Goal: Task Accomplishment & Management: Use online tool/utility

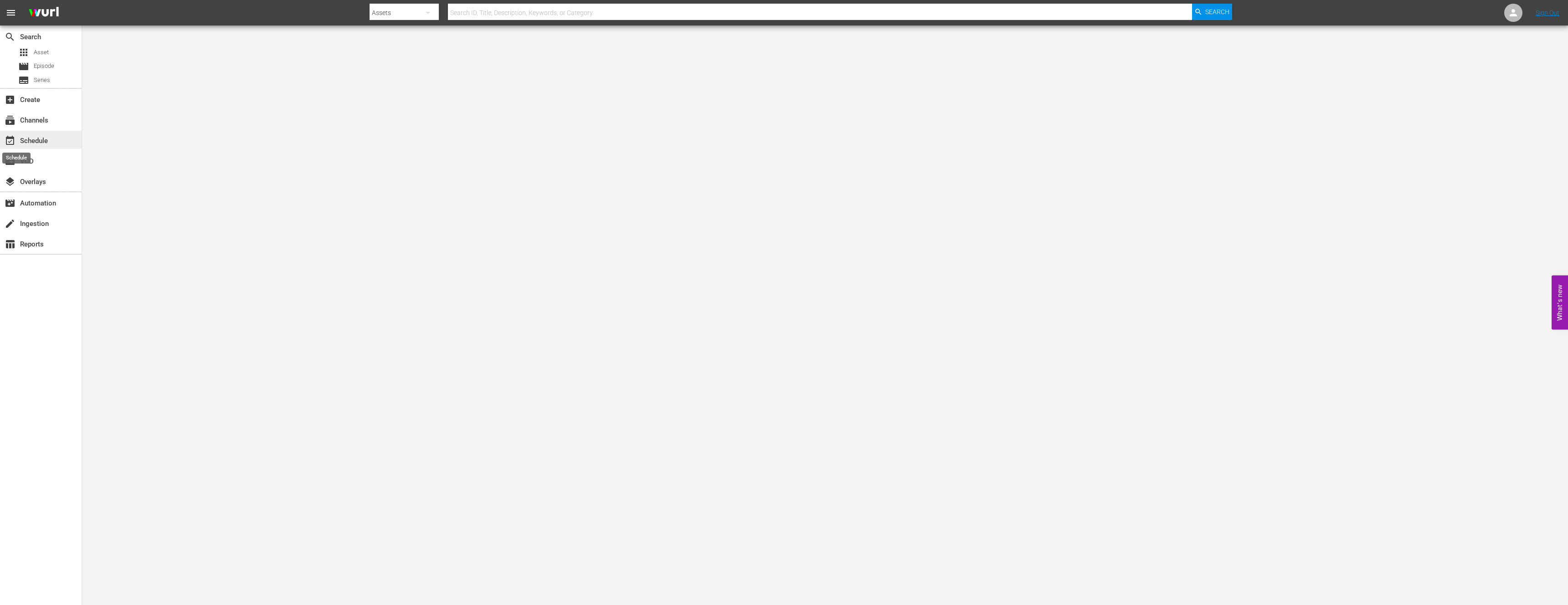
click at [13, 144] on span "event_available" at bounding box center [10, 141] width 11 height 11
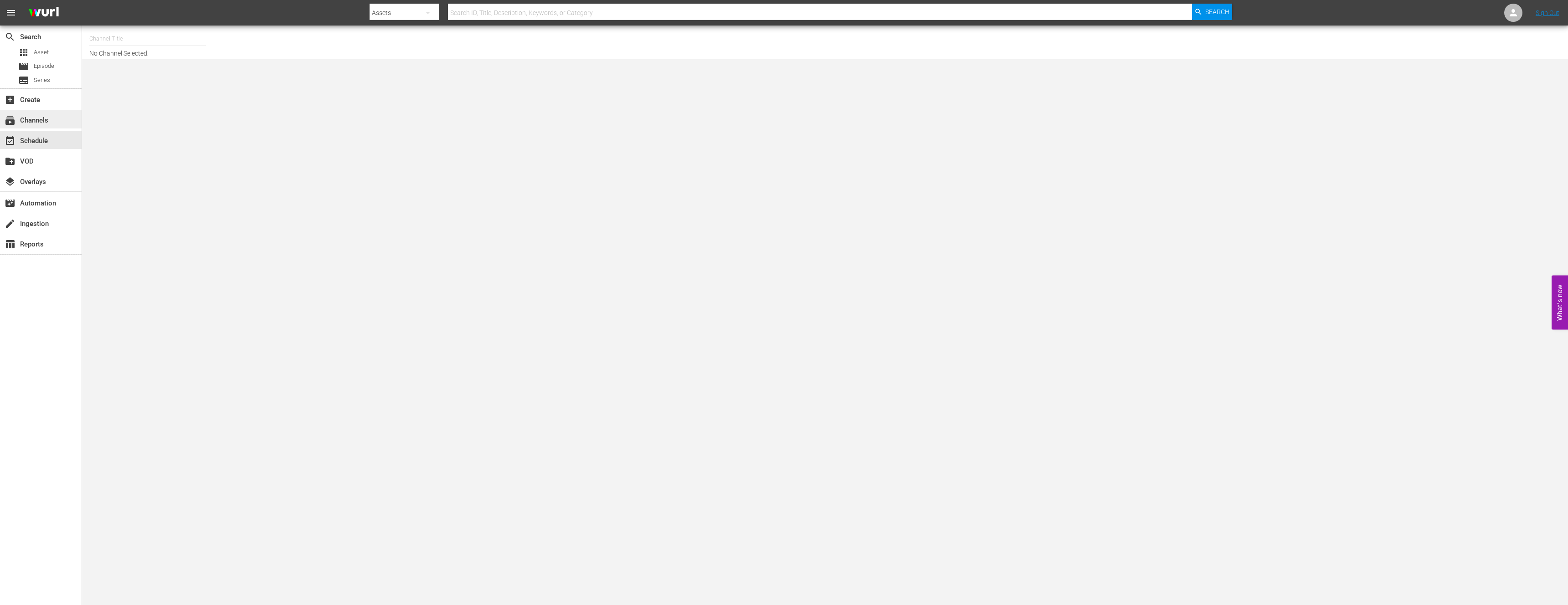
click at [31, 118] on div "subscriptions Channels" at bounding box center [25, 119] width 51 height 8
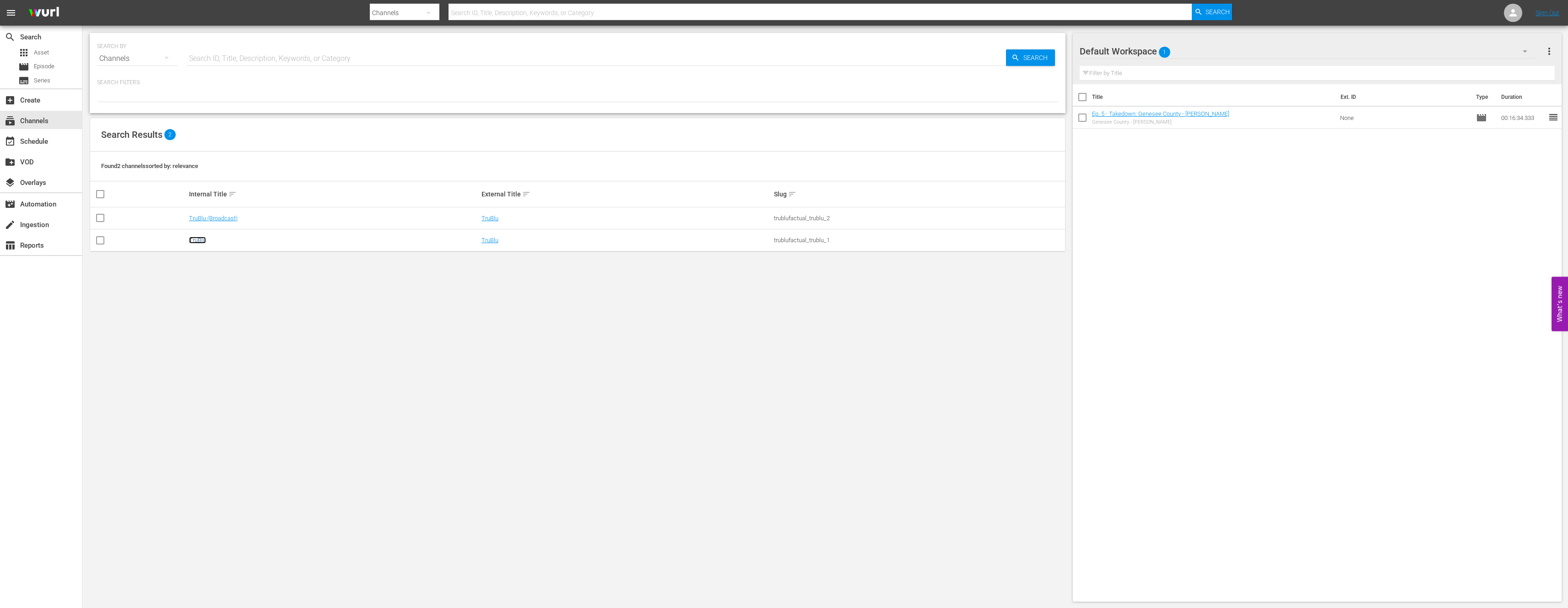
click at [202, 240] on link "TruBlu" at bounding box center [197, 240] width 17 height 7
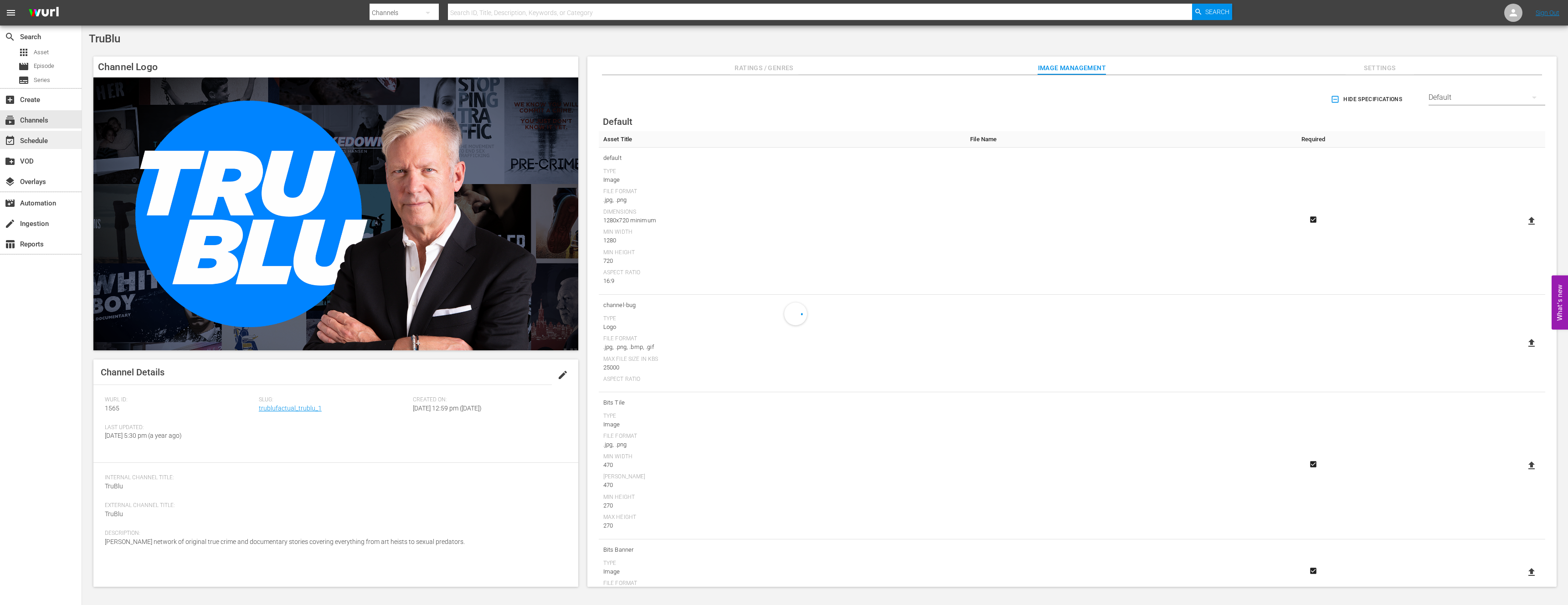
click at [33, 142] on div "event_available Schedule" at bounding box center [25, 139] width 51 height 8
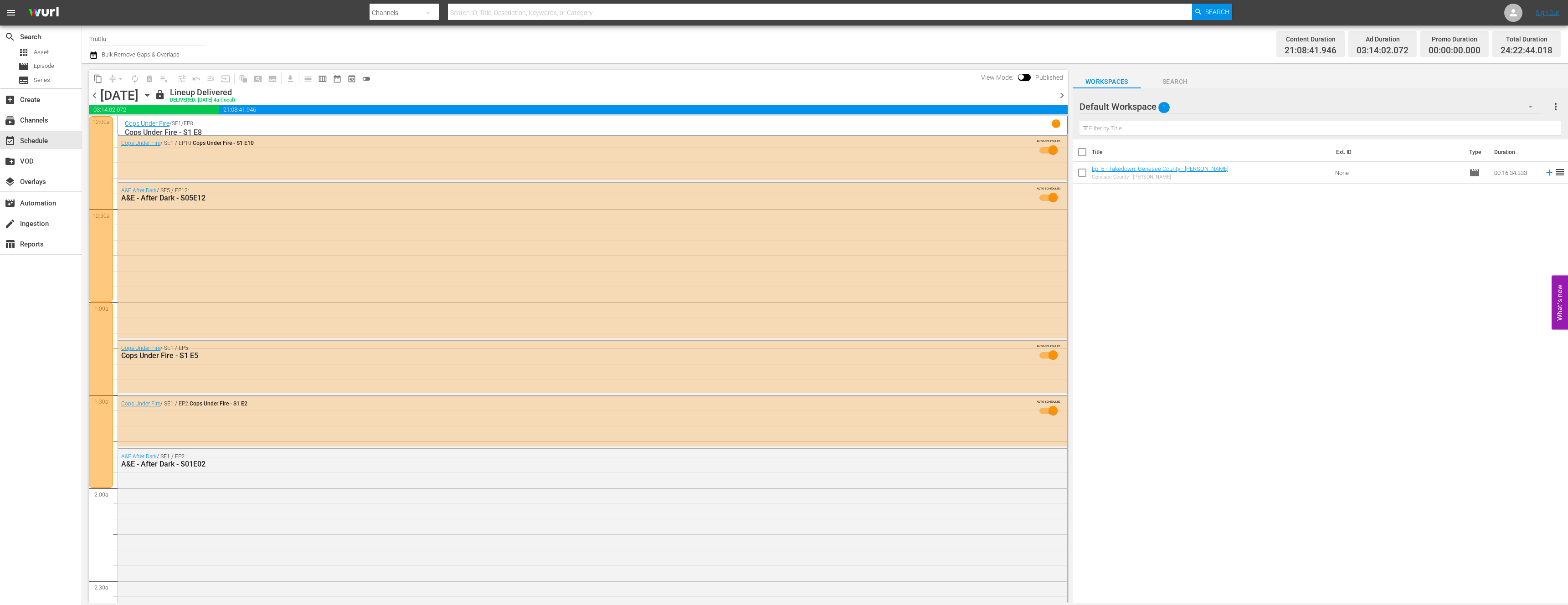
click at [100, 194] on div at bounding box center [101, 209] width 24 height 186
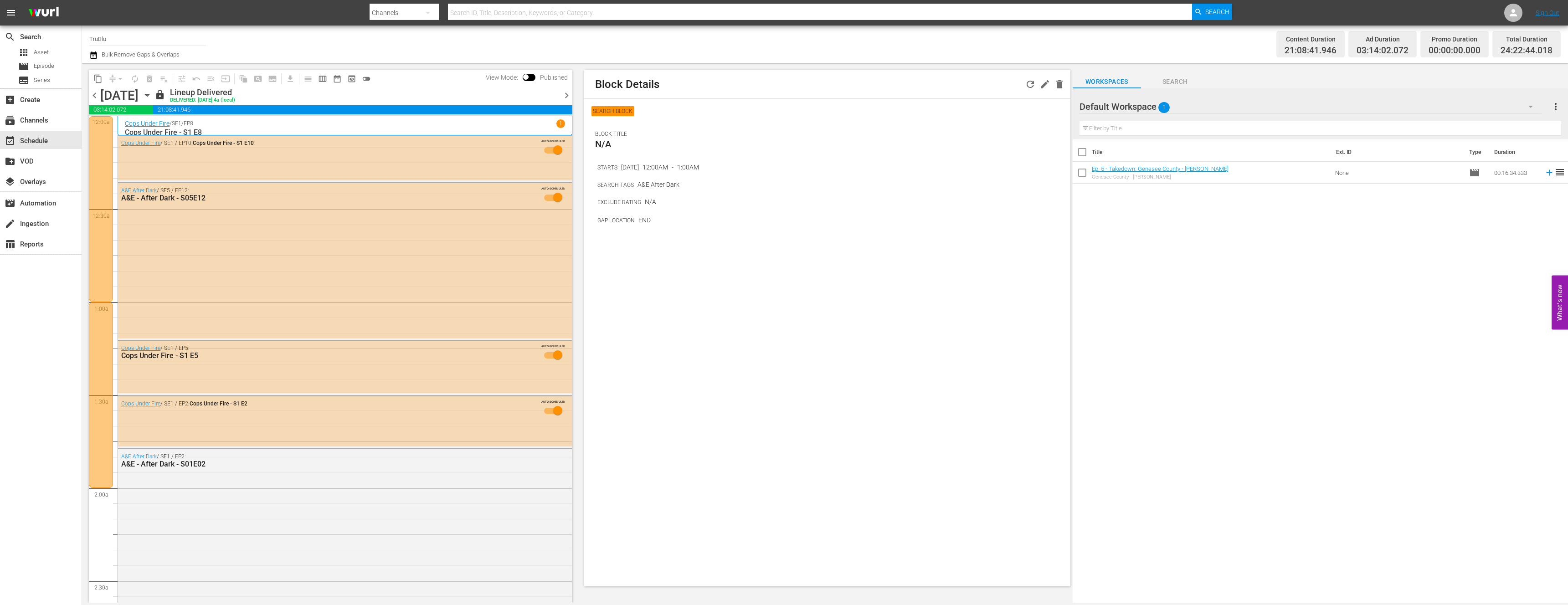
click at [970, 54] on div "Content Duration 21:08:41.946 Ad Duration 03:14:02.072 Promo Duration 00:00:00.…" at bounding box center [1227, 44] width 669 height 33
click at [105, 137] on div at bounding box center [101, 209] width 24 height 186
click at [88, 245] on div "content_copy compress arrow_drop_down autorenew_outlined delete_forever_outline…" at bounding box center [328, 332] width 493 height 540
click at [97, 242] on div at bounding box center [101, 209] width 24 height 186
click at [107, 220] on div at bounding box center [101, 209] width 24 height 186
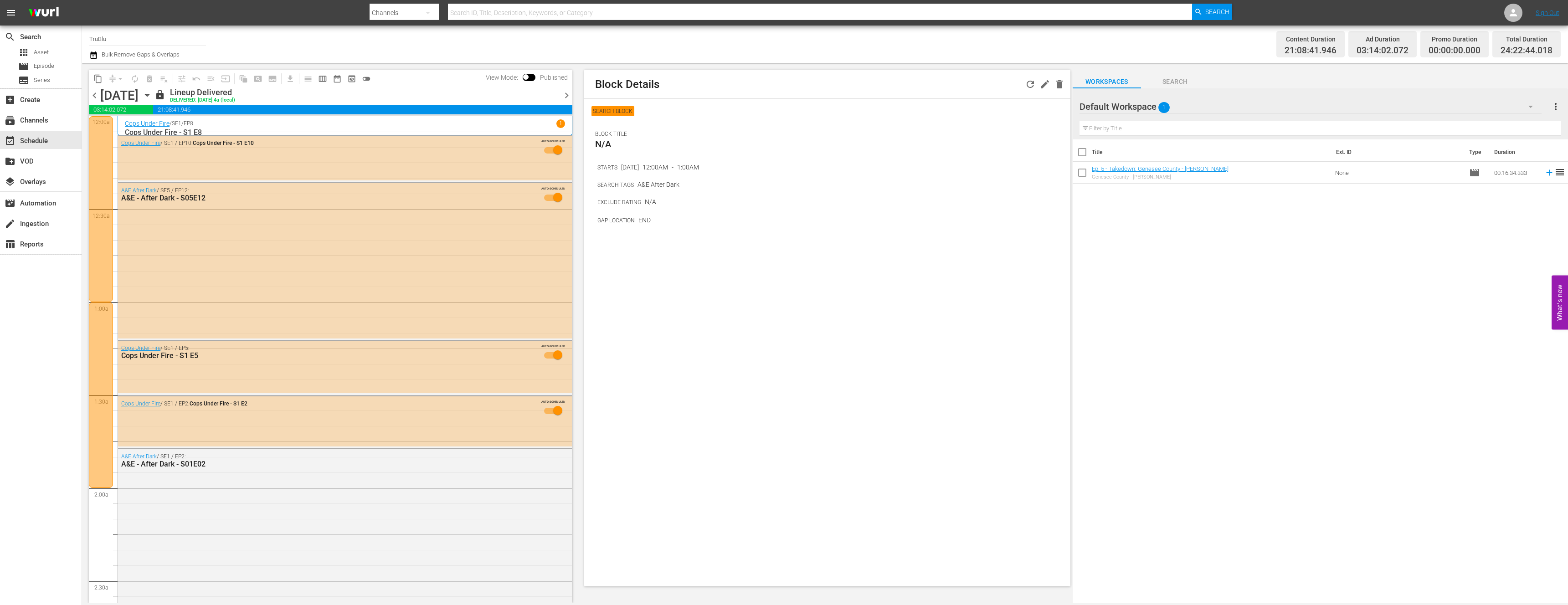
click at [106, 339] on div at bounding box center [101, 395] width 24 height 186
drag, startPoint x: 663, startPoint y: 169, endPoint x: 707, endPoint y: 169, distance: 44.0
click at [707, 169] on div "STARTS [DATE] 1:00AM - 2:00AM" at bounding box center [833, 167] width 473 height 10
click at [144, 374] on div "Cops Under Fire / SE1 / EP5: Cops Under Fire - S1 E5 AUTO-SCHEDULED" at bounding box center [344, 367] width 454 height 52
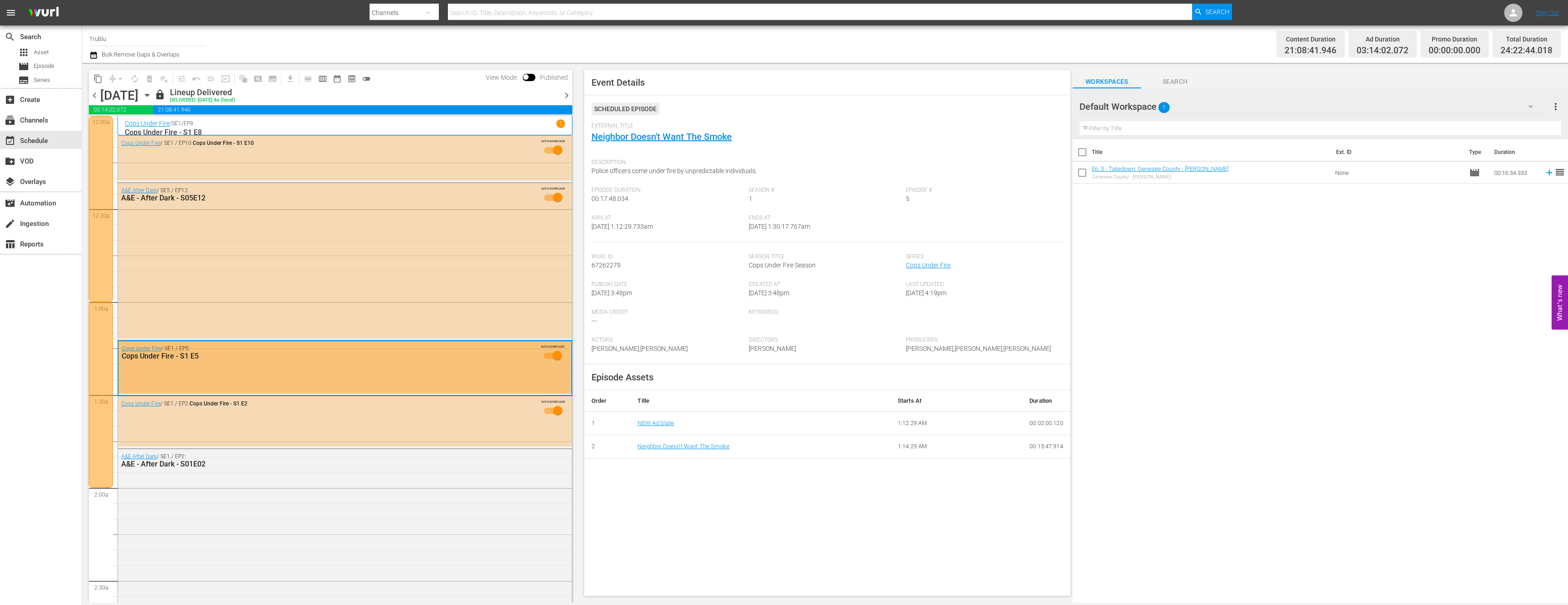
click at [144, 424] on div "Cops Under Fire / SE1 / EP2: Cops Under Fire - S1 E2 AUTO-SCHEDULED" at bounding box center [344, 422] width 454 height 50
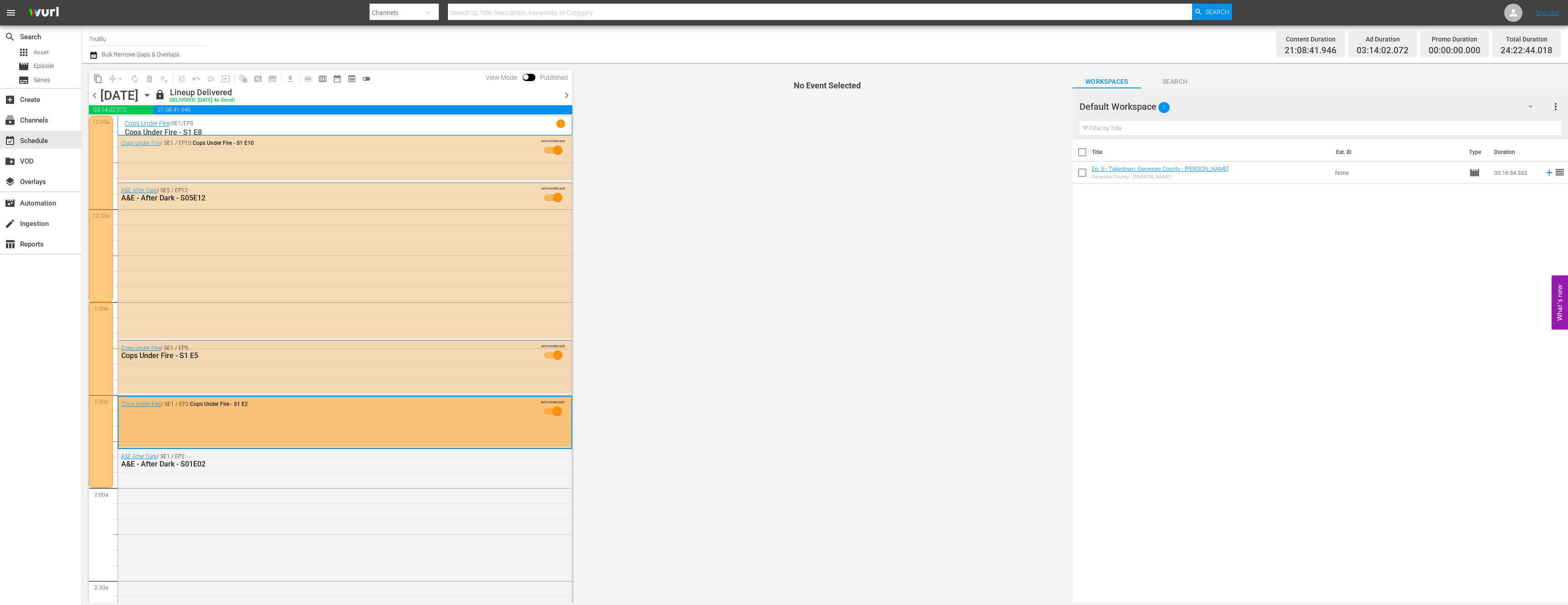
click at [165, 383] on div "Cops Under Fire / SE1 / EP5: Cops Under Fire - S1 E5 AUTO-SCHEDULED" at bounding box center [344, 367] width 454 height 52
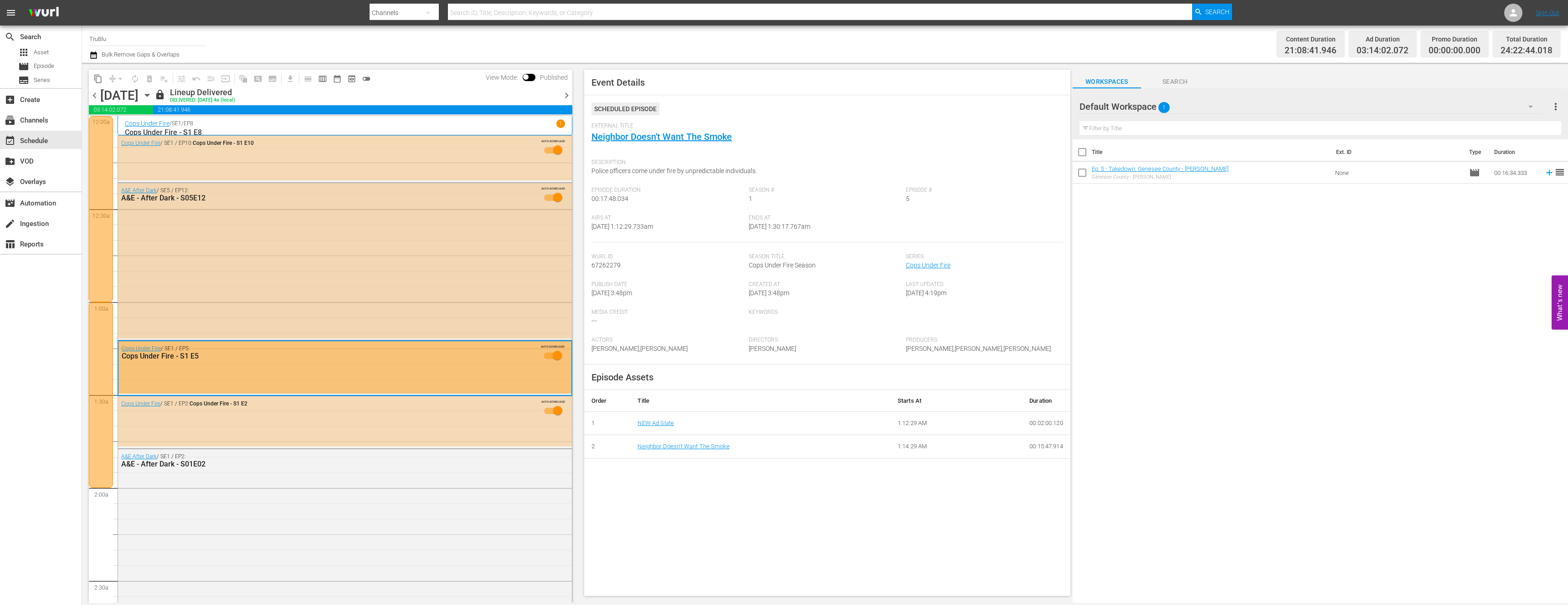
click at [186, 307] on div "A&E After Dark / SE5 / EP12: A&E - After Dark - S05E12 AUTO-SCHEDULED" at bounding box center [344, 261] width 454 height 155
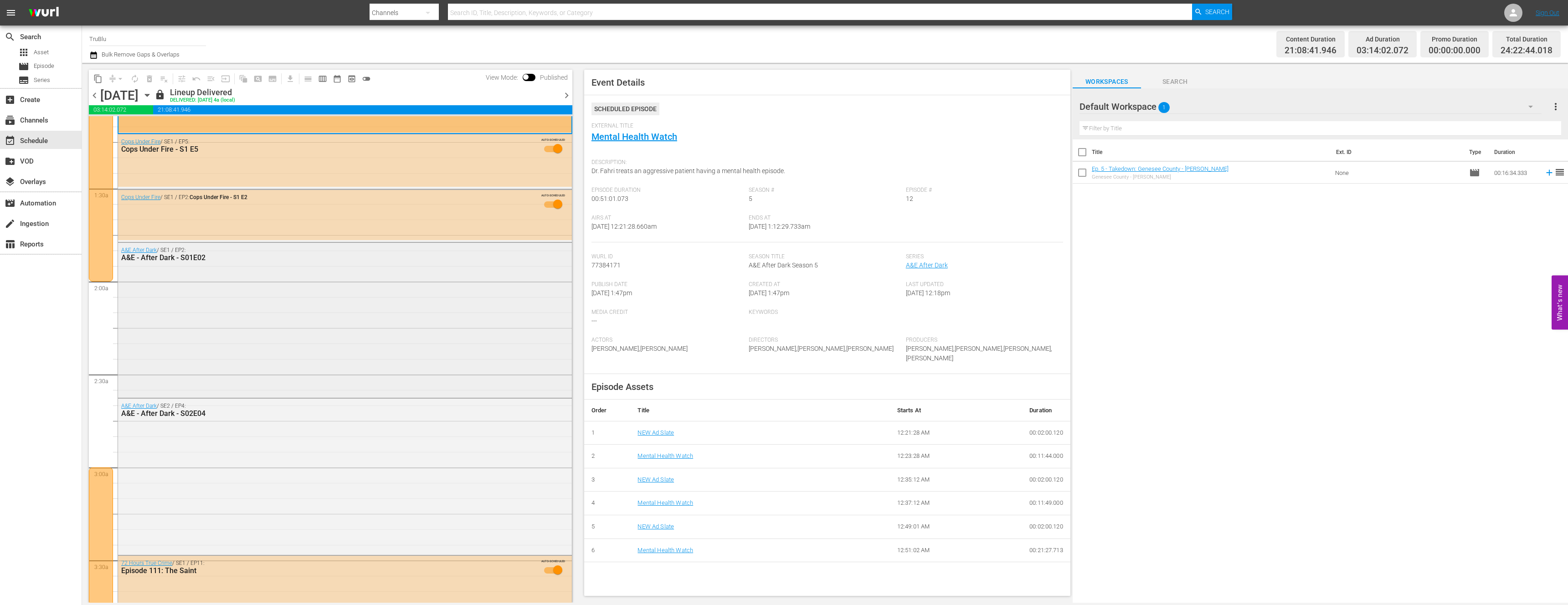
scroll to position [205, 0]
click at [209, 339] on div "A&E After Dark / SE1 / EP2: A&E - After Dark - S01E02" at bounding box center [344, 321] width 454 height 153
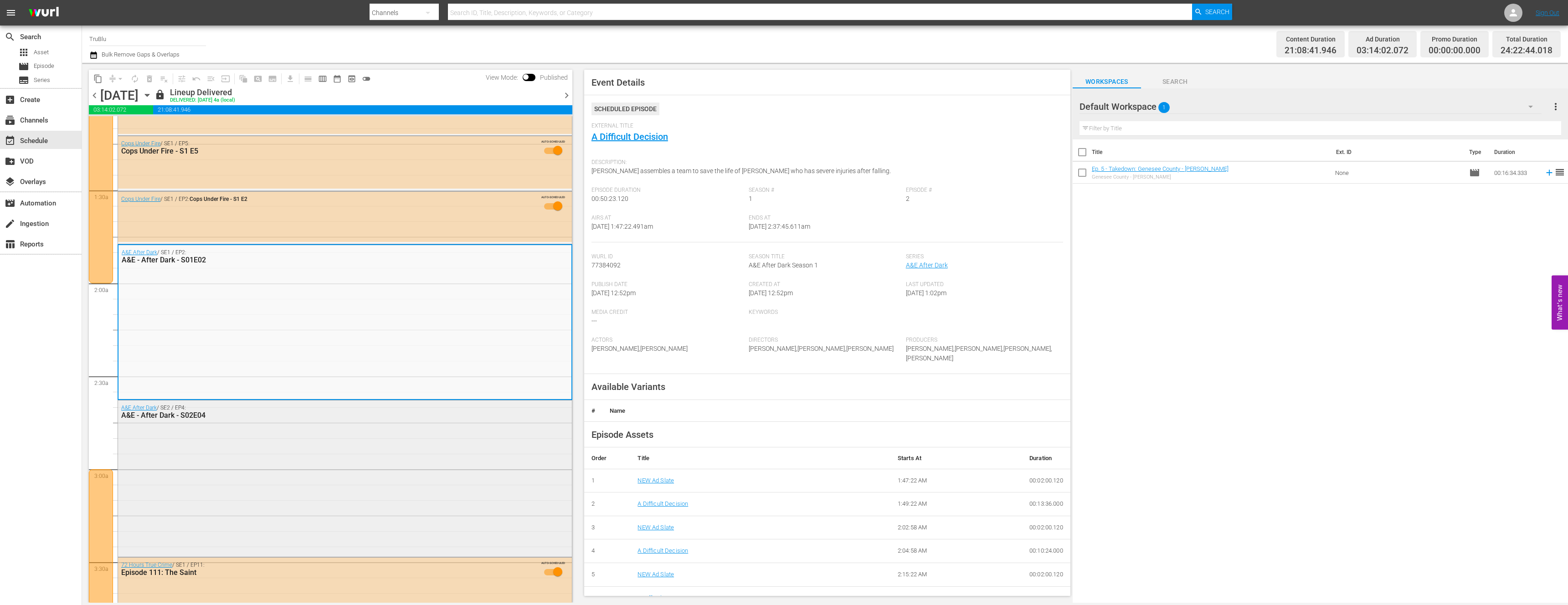
drag, startPoint x: 238, startPoint y: 404, endPoint x: 256, endPoint y: 466, distance: 64.6
click at [256, 466] on div "A&E After Dark / SE2 / EP4: A&E - After Dark - S02E04" at bounding box center [344, 477] width 454 height 154
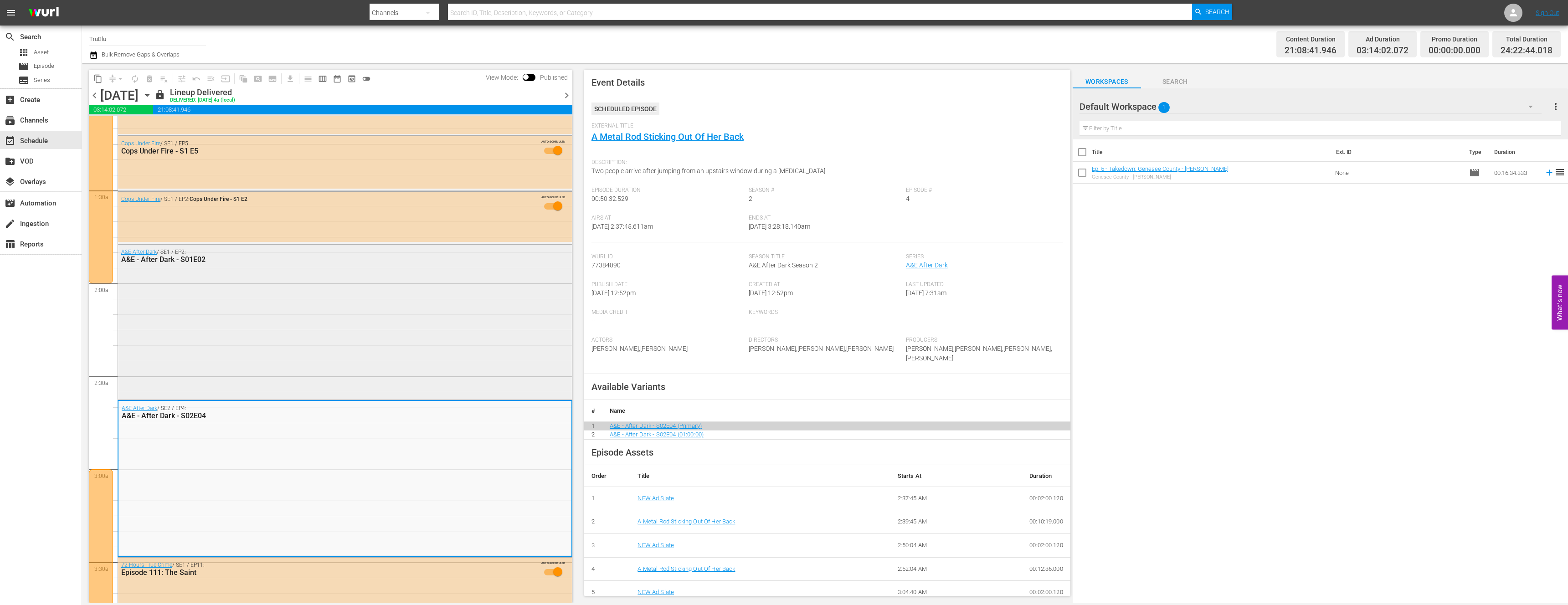
click at [211, 351] on div "A&E After Dark / SE1 / EP2: A&E - After Dark - S01E02" at bounding box center [344, 321] width 454 height 153
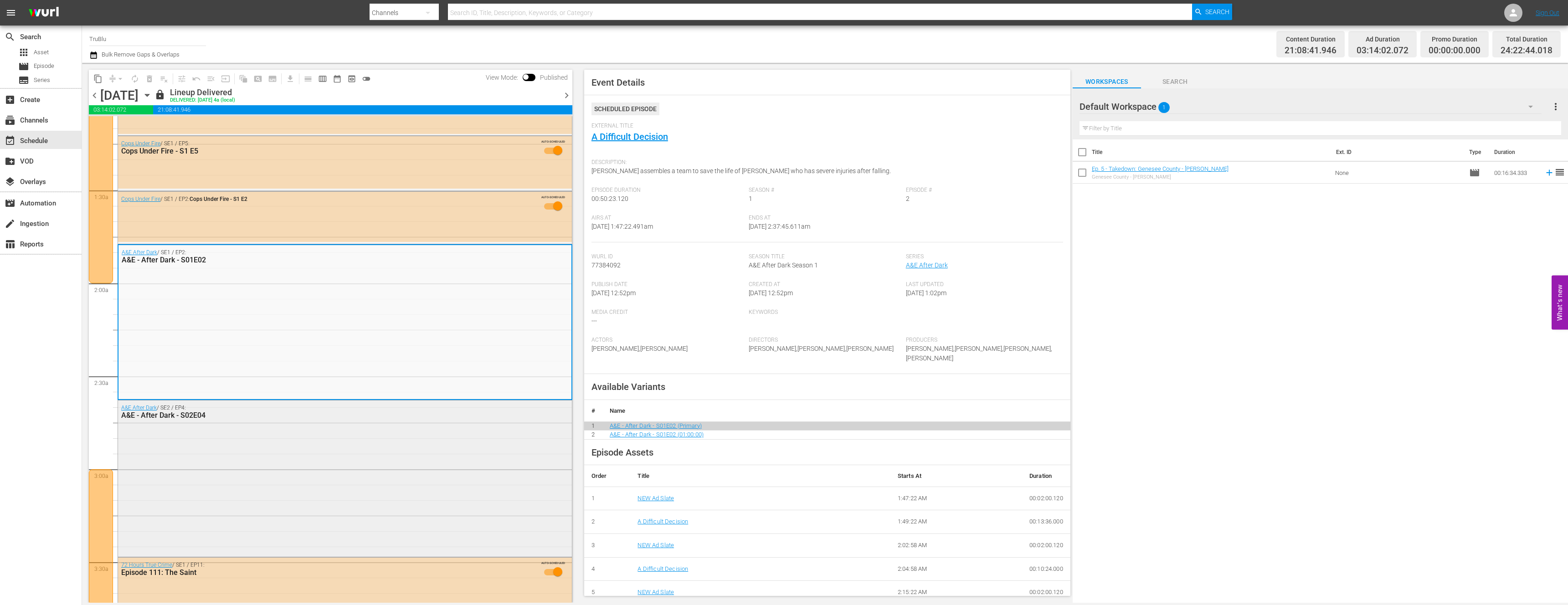
click at [185, 434] on div "A&E After Dark / SE2 / EP4: A&E - After Dark - S02E04" at bounding box center [344, 477] width 454 height 154
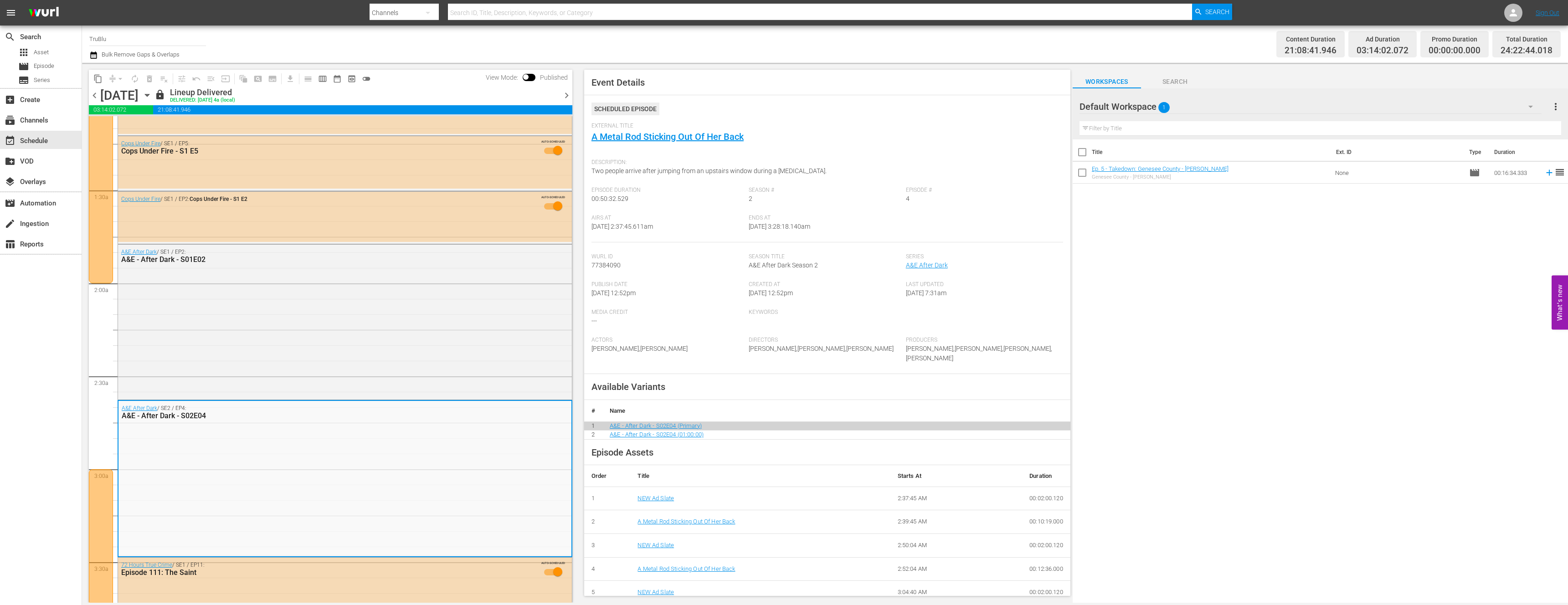
click at [189, 351] on div "A&E After Dark / SE1 / EP2: A&E - After Dark - S01E02" at bounding box center [344, 321] width 454 height 153
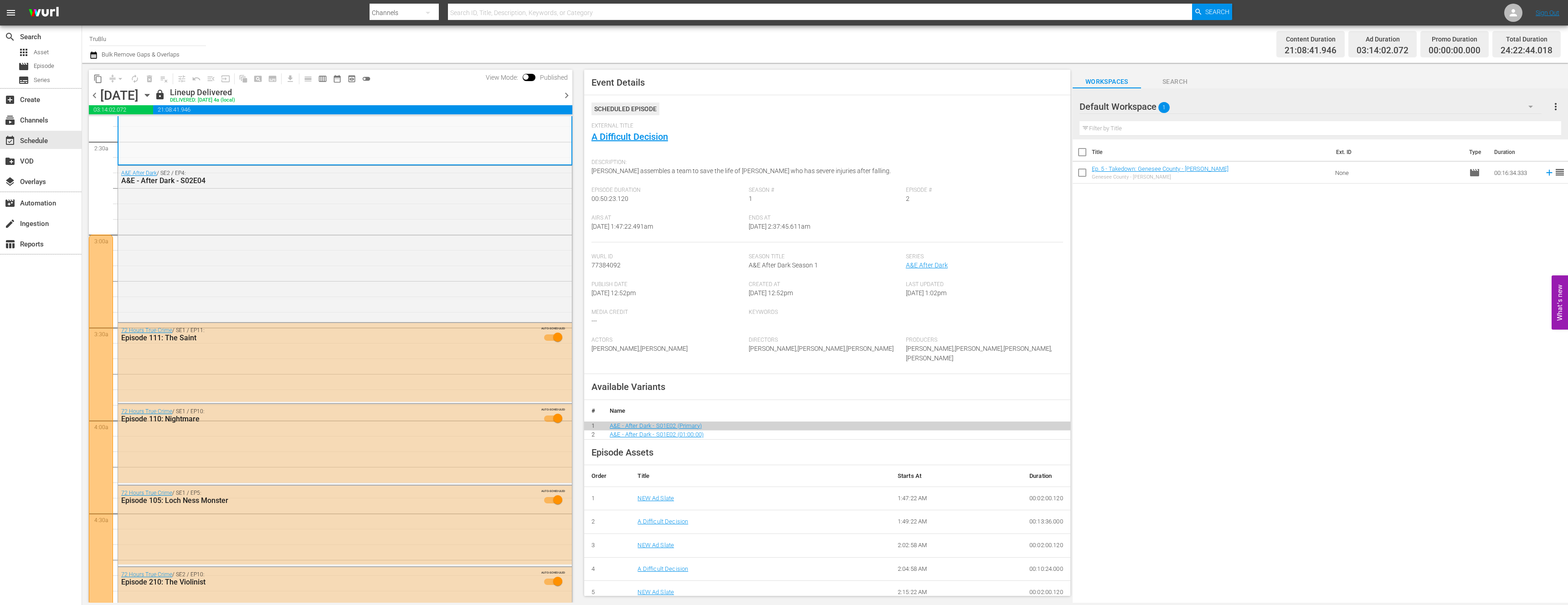
scroll to position [558, 0]
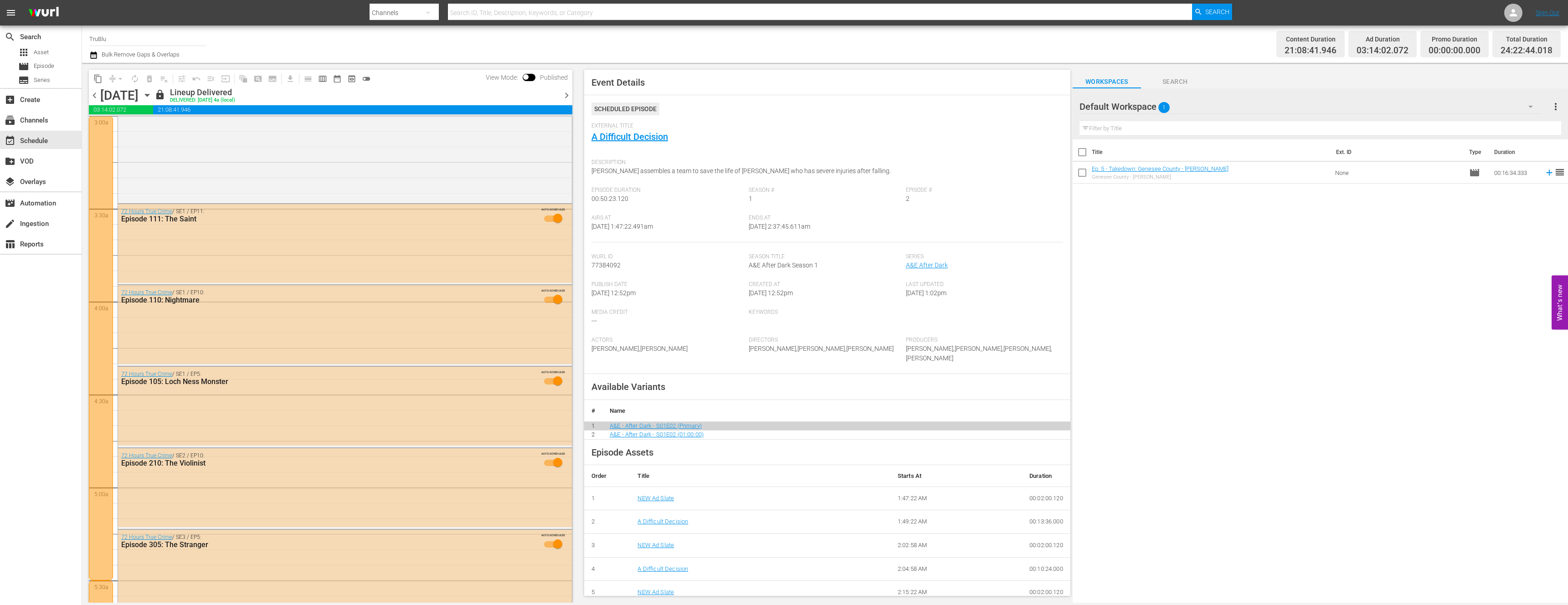
click at [102, 240] on div at bounding box center [101, 348] width 24 height 465
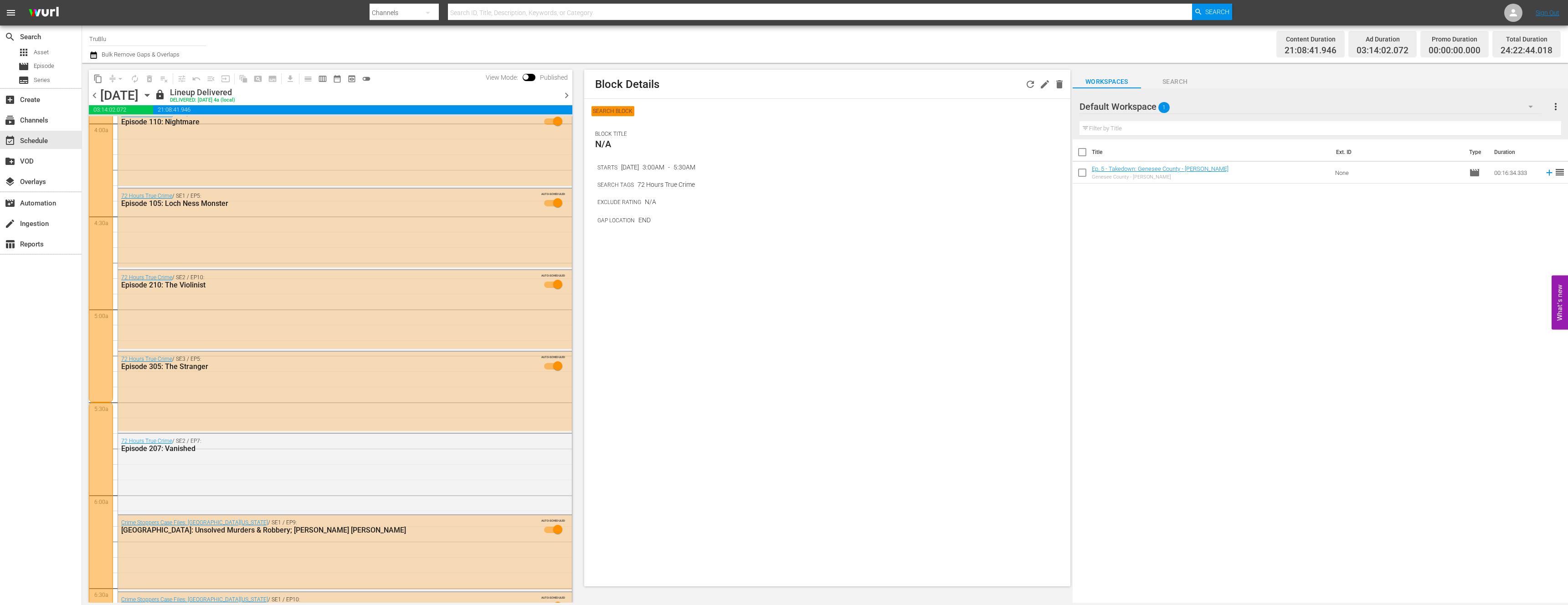
scroll to position [737, 0]
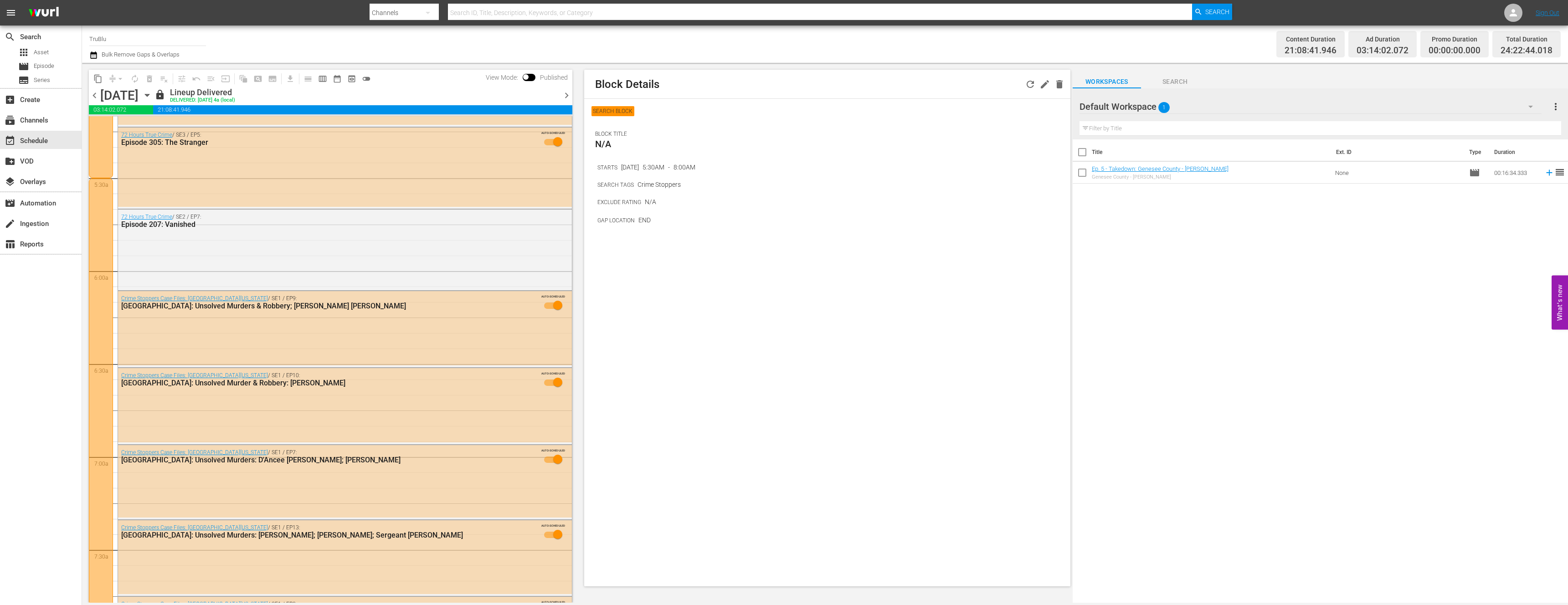
scroll to position [1335, 0]
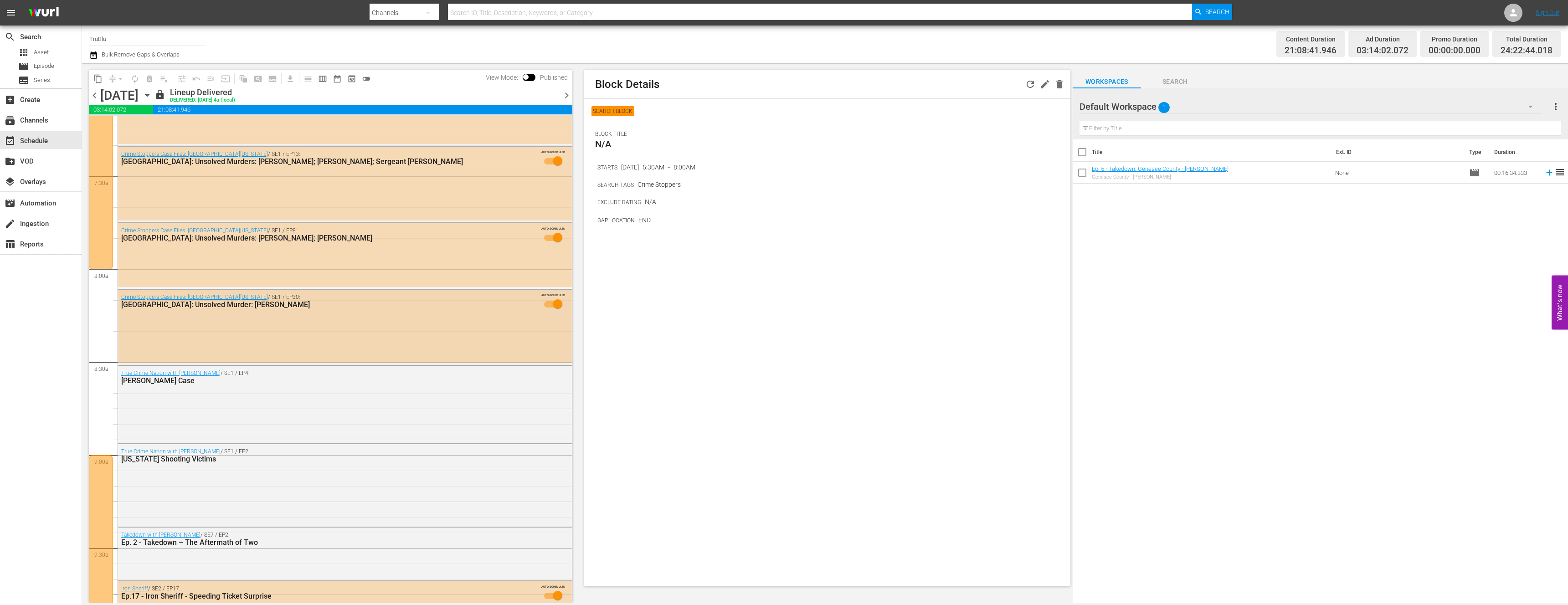
click at [182, 326] on div "Crime Stoppers Case Files: [GEOGRAPHIC_DATA][US_STATE] / SE1 / EP30: [GEOGRAPHI…" at bounding box center [344, 326] width 454 height 73
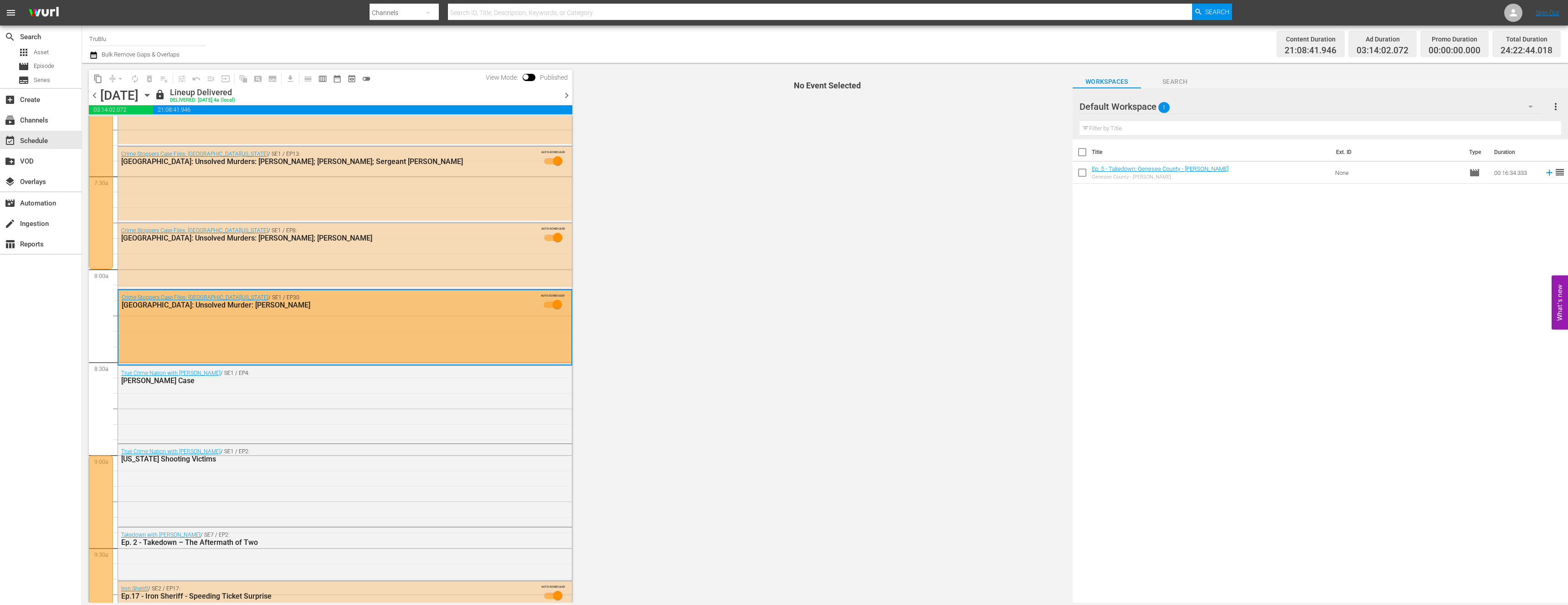
click at [675, 316] on span "No Event Selected" at bounding box center [825, 332] width 495 height 540
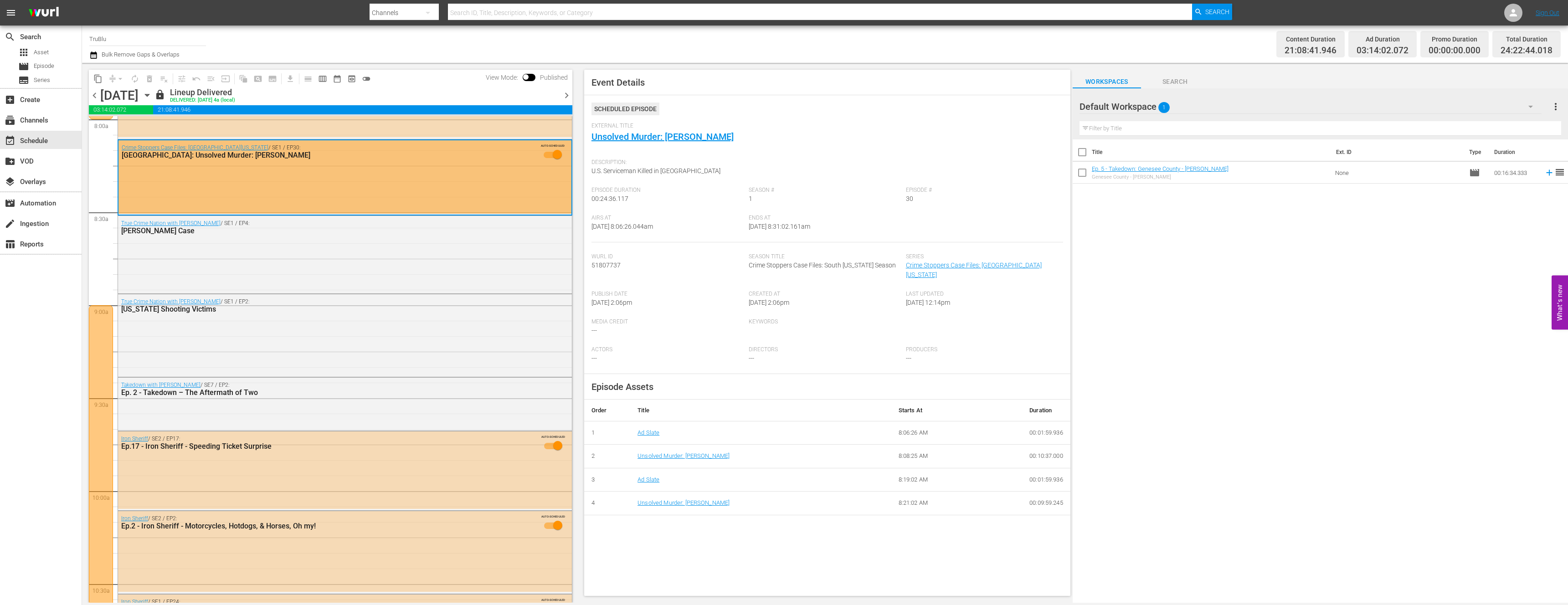
scroll to position [1519, 0]
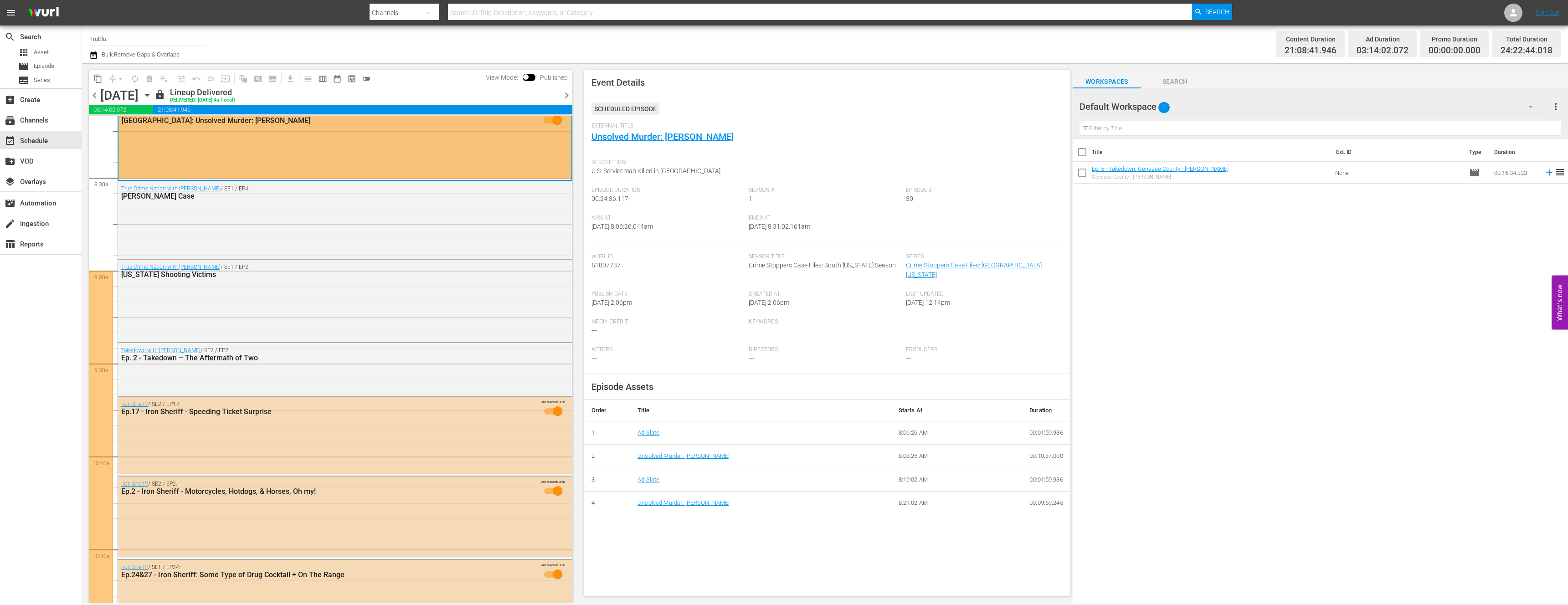
click at [100, 415] on div at bounding box center [101, 457] width 24 height 372
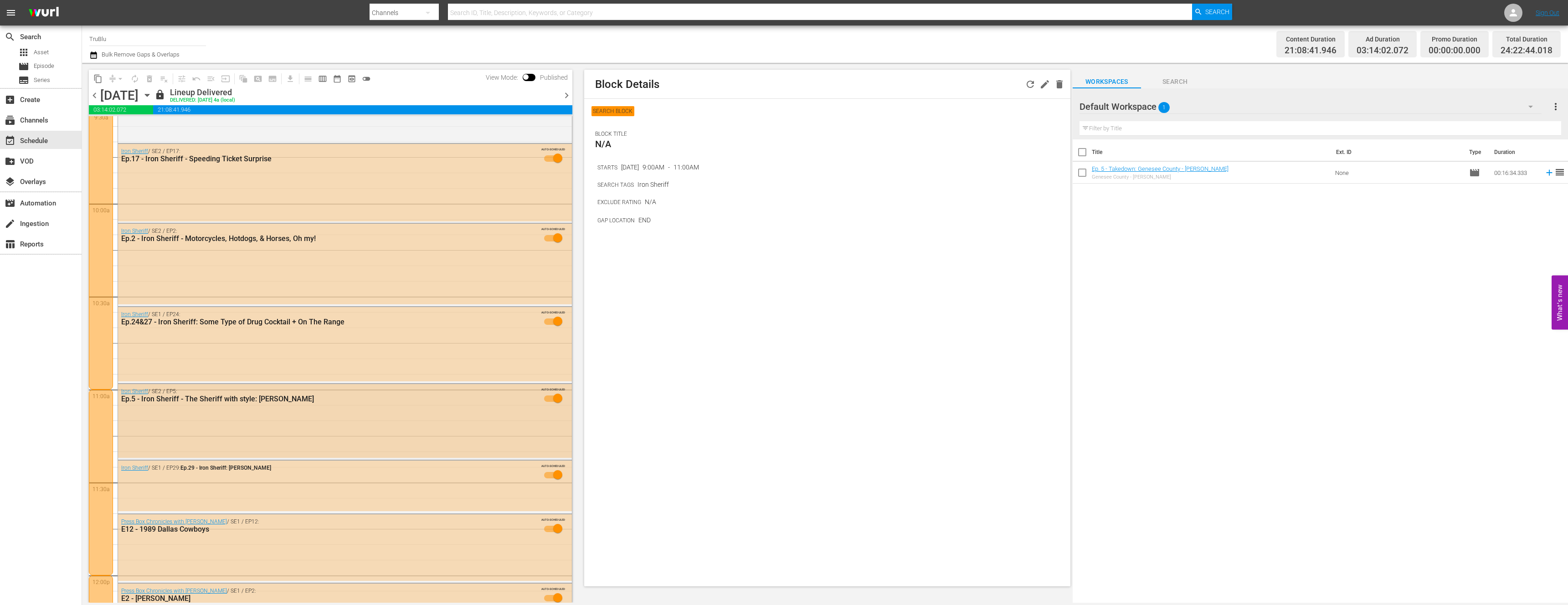
scroll to position [1975, 0]
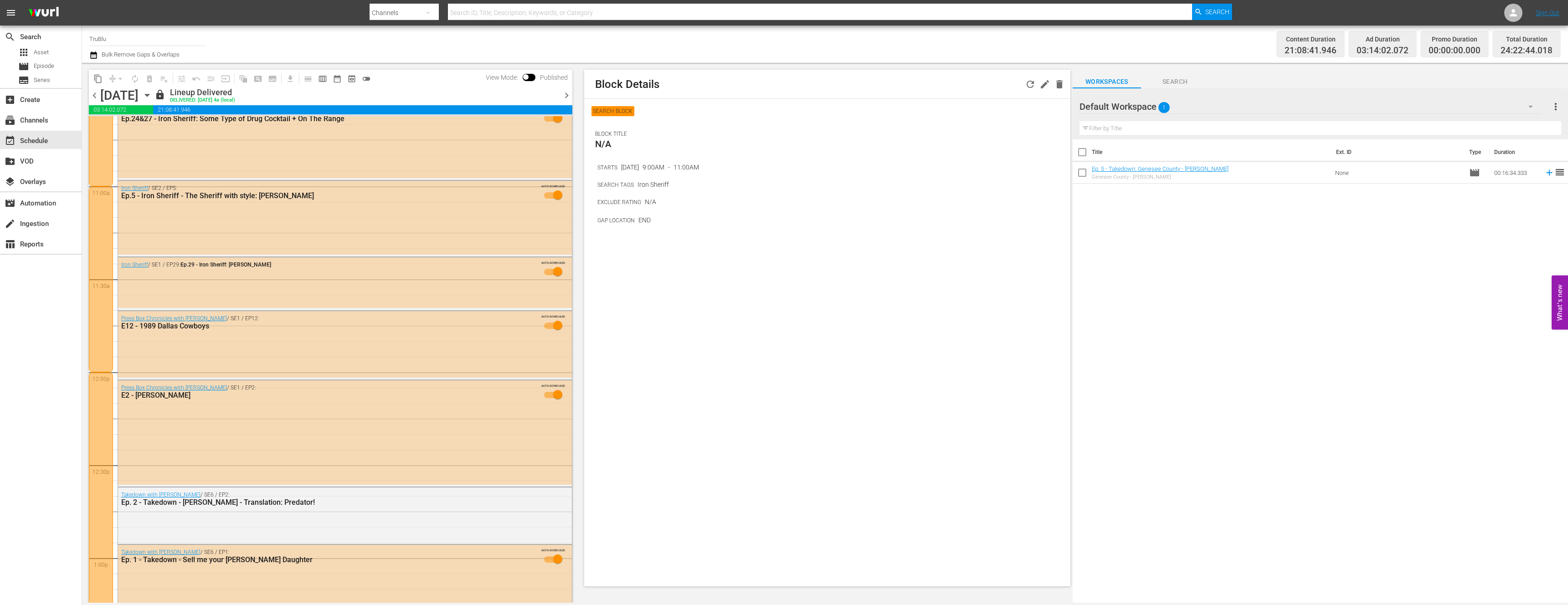
click at [109, 367] on div at bounding box center [101, 279] width 24 height 186
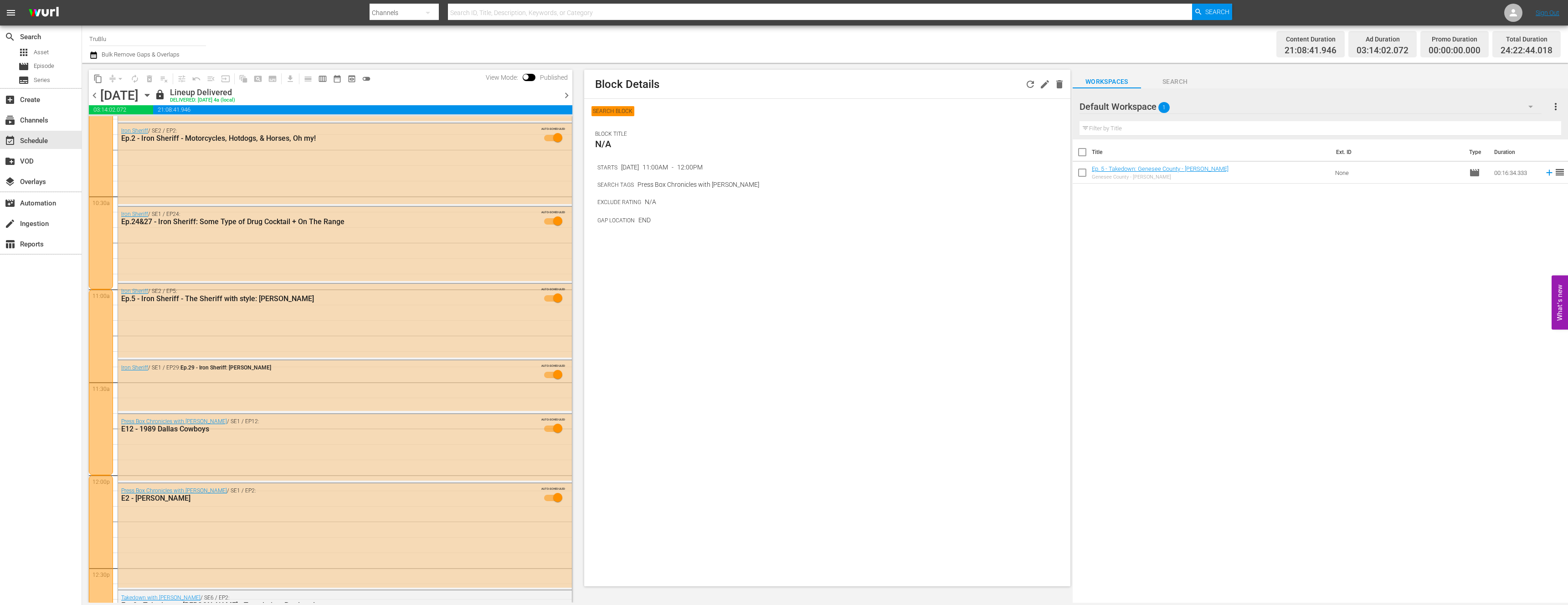
click at [99, 421] on div at bounding box center [101, 382] width 24 height 186
drag, startPoint x: 662, startPoint y: 166, endPoint x: 737, endPoint y: 165, distance: 75.0
click at [737, 165] on div "STARTS [DATE] 11:00AM - 12:00PM" at bounding box center [833, 167] width 473 height 10
drag, startPoint x: 623, startPoint y: 450, endPoint x: 566, endPoint y: 450, distance: 57.0
click at [589, 452] on div "Block Details SEARCH BLOCK BLOCK TITLE N/A STARTS [DATE] 11:00AM - 12:00PM SEAR…" at bounding box center [827, 328] width 486 height 517
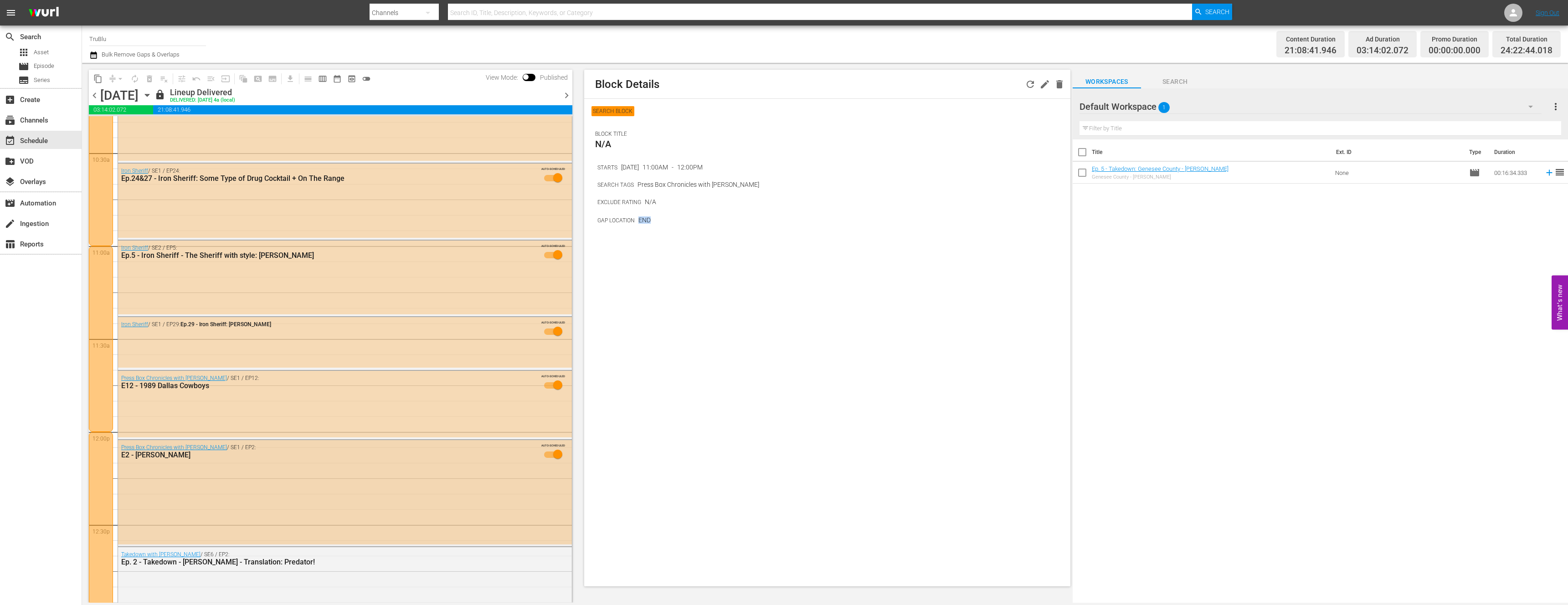
scroll to position [1922, 0]
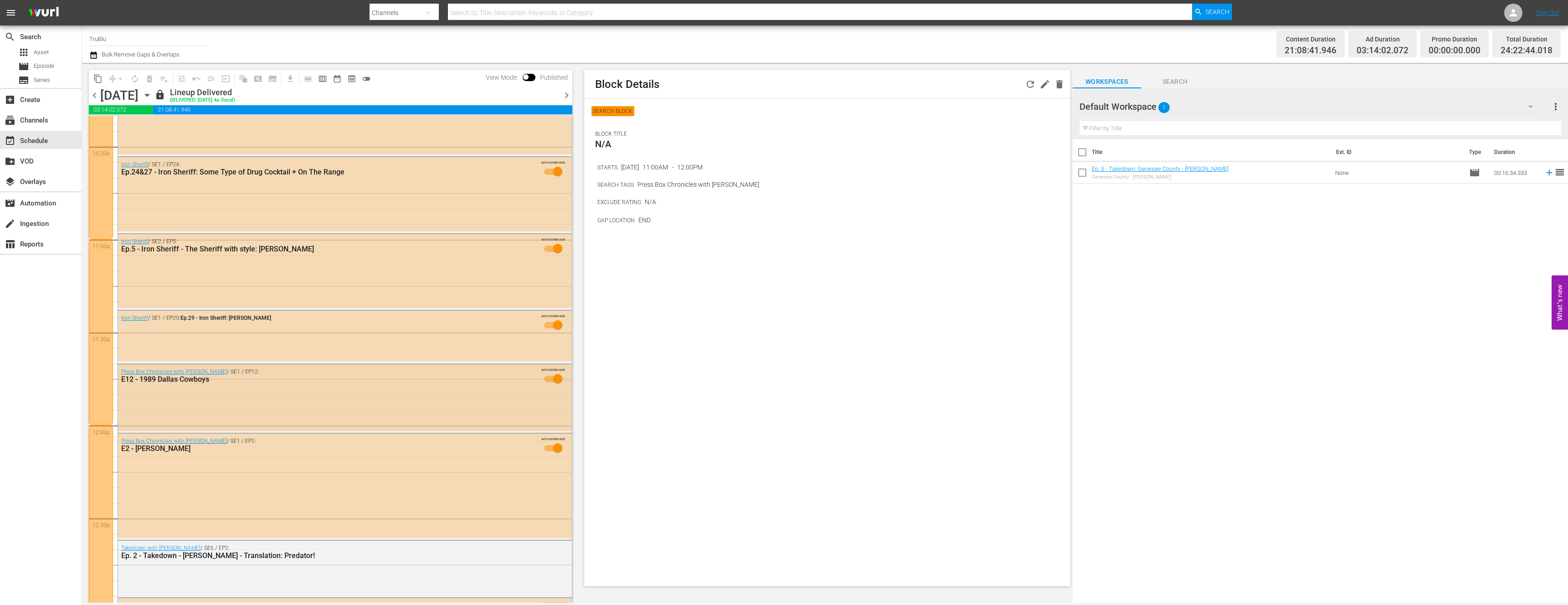
drag, startPoint x: 199, startPoint y: 402, endPoint x: 193, endPoint y: 408, distance: 8.5
click at [193, 408] on div "Press Box Chronicles with [PERSON_NAME] / SE1 / EP12: E12 - 1989 Dallas Cowboys…" at bounding box center [344, 398] width 454 height 67
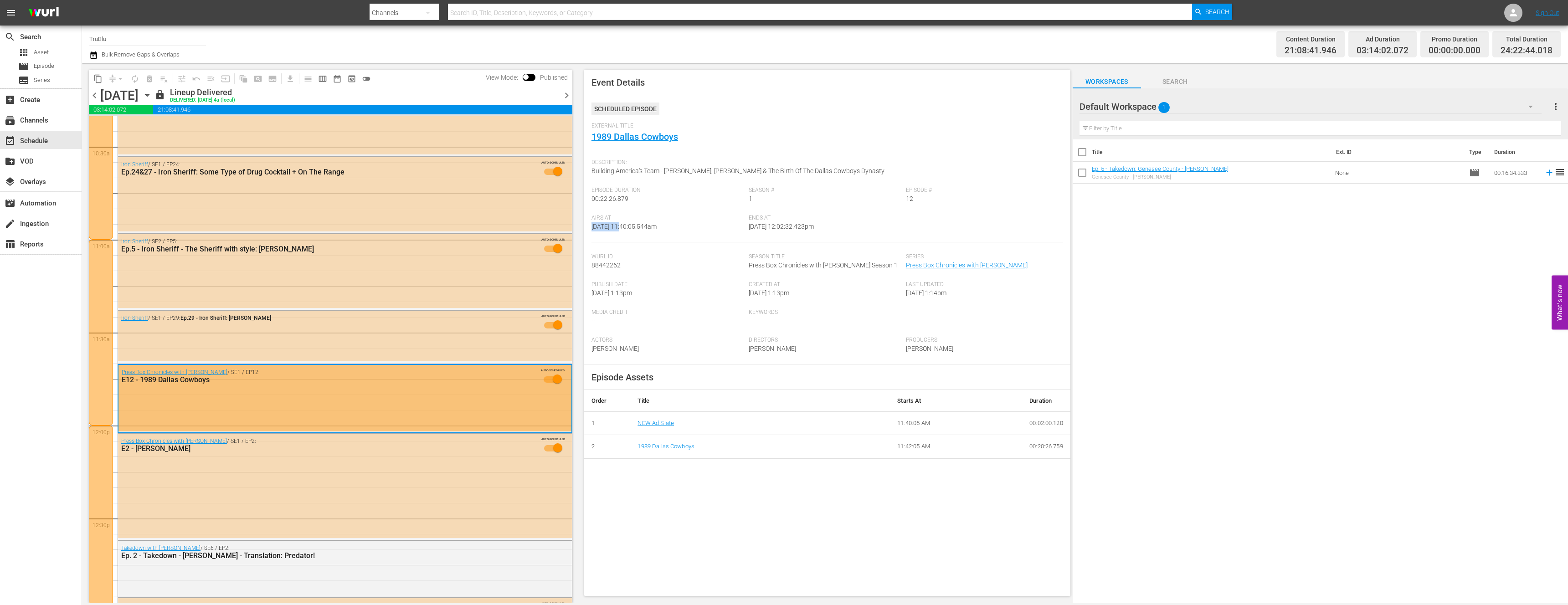
drag, startPoint x: 622, startPoint y: 228, endPoint x: 698, endPoint y: 217, distance: 76.8
click at [698, 217] on div "Airs At [DATE] 11:40:05.544am" at bounding box center [670, 229] width 157 height 28
click at [693, 229] on div "Airs At [DATE] 11:40:05.544am" at bounding box center [670, 229] width 157 height 28
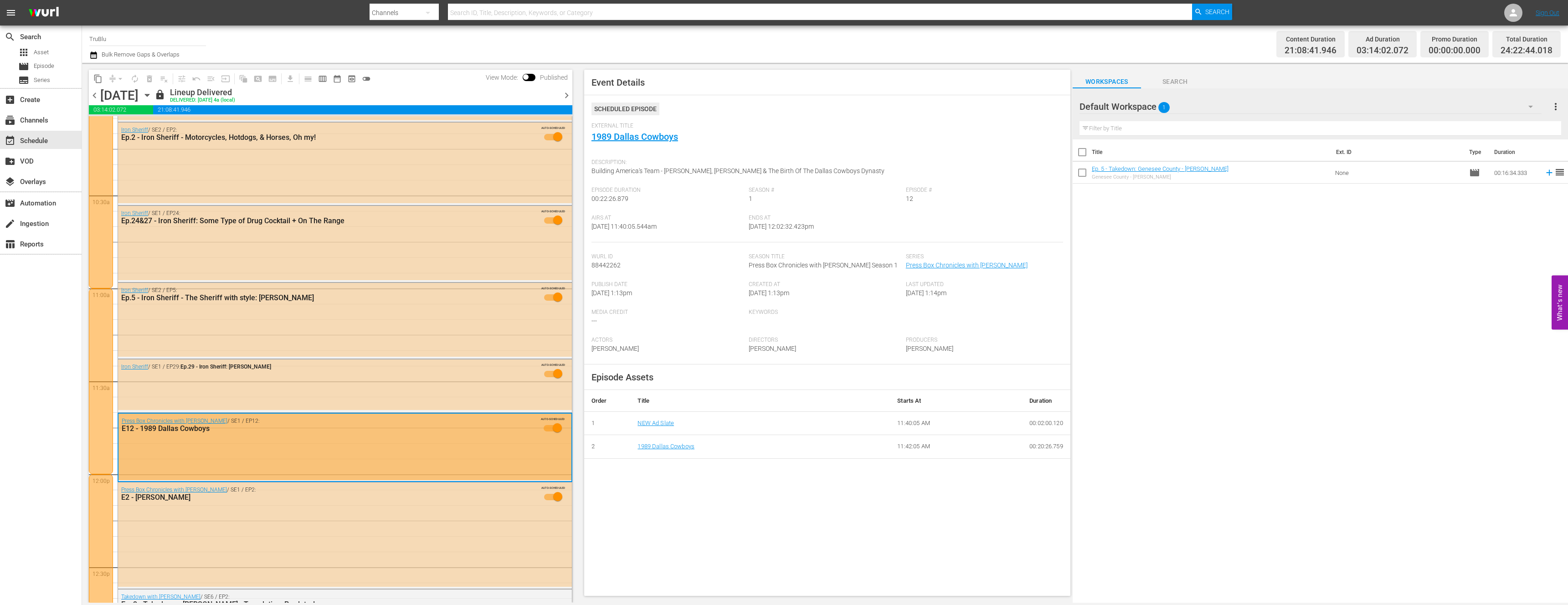
scroll to position [1862, 0]
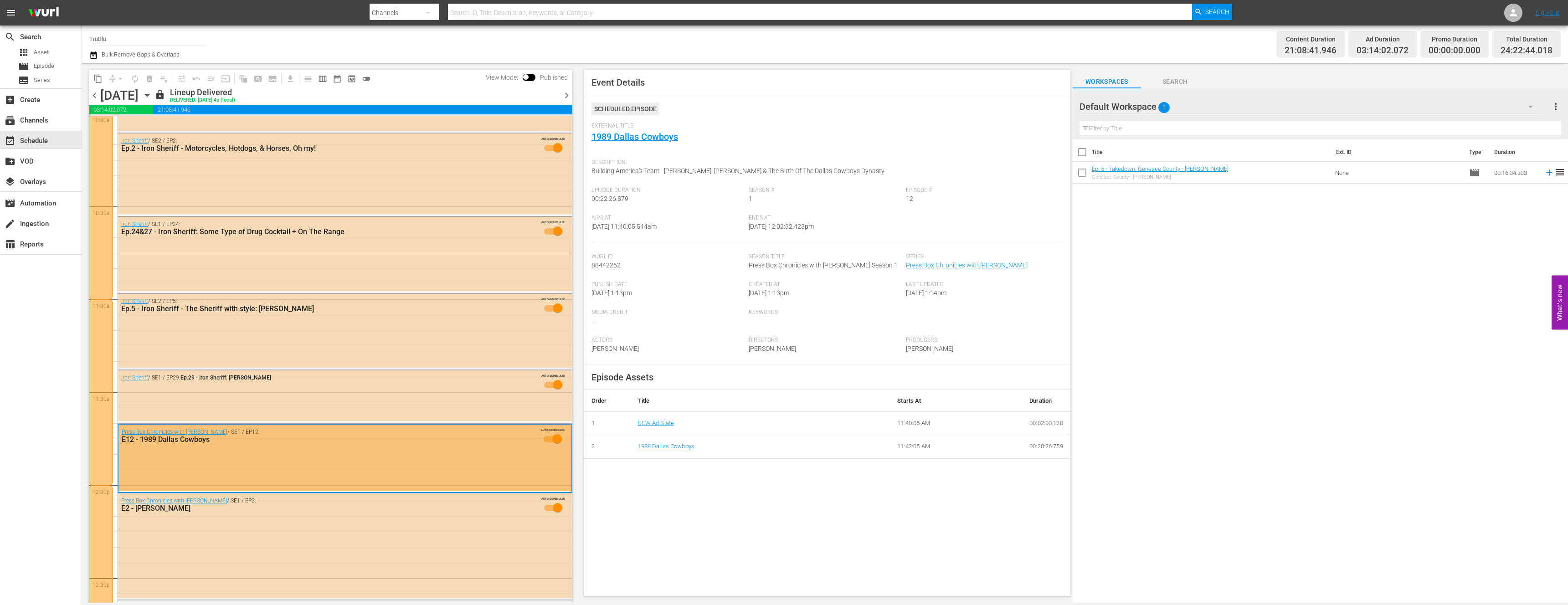
click at [111, 338] on div at bounding box center [101, 392] width 24 height 186
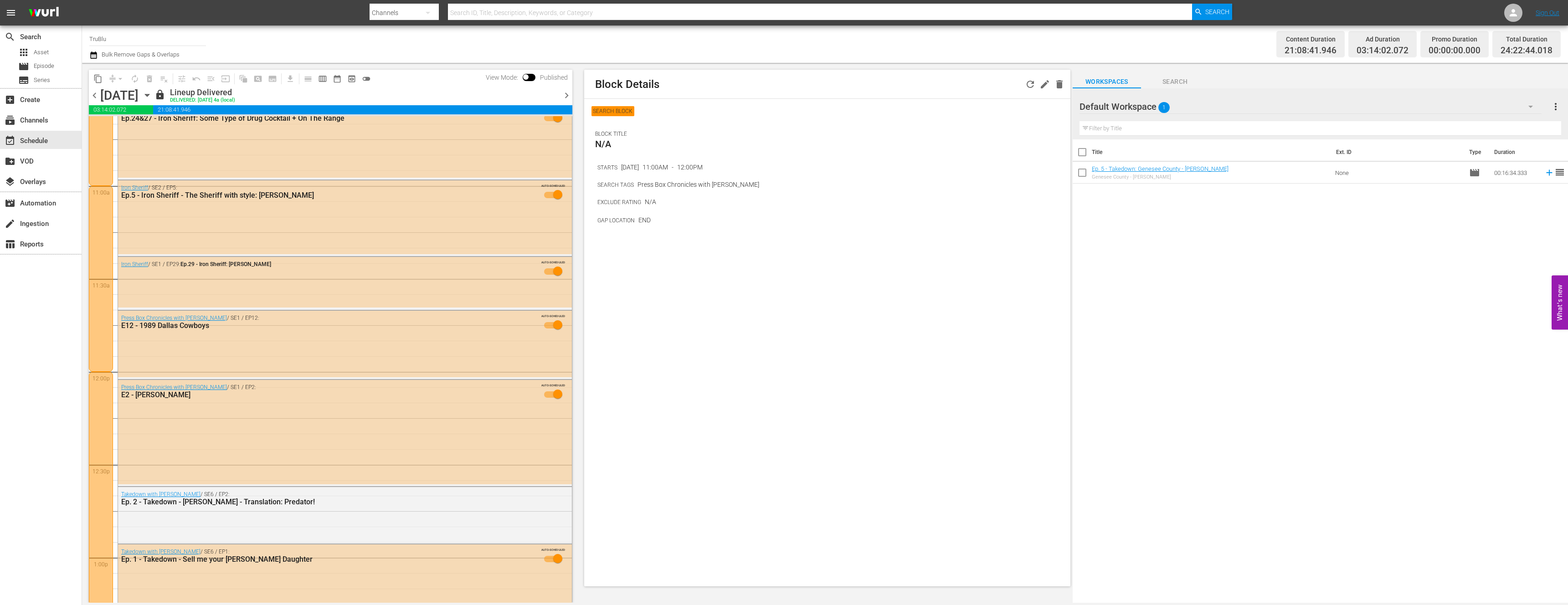
scroll to position [2020, 0]
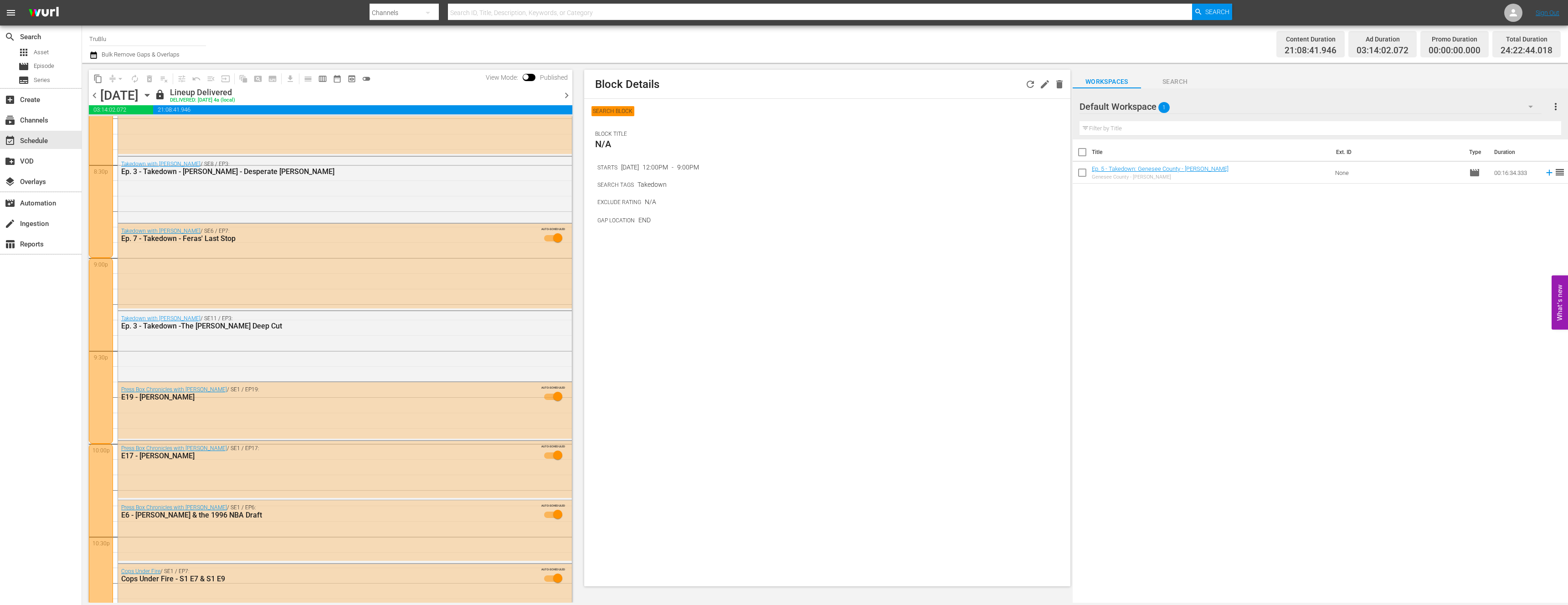
scroll to position [3742, 0]
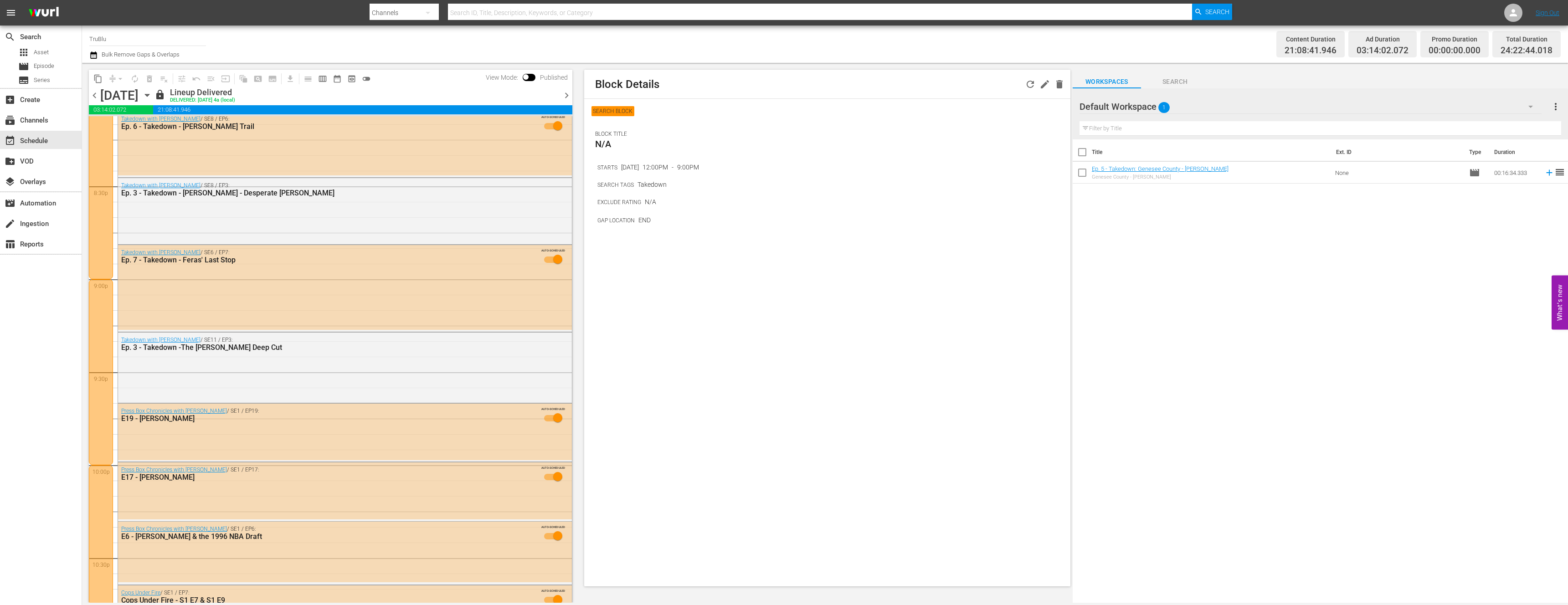
click at [102, 319] on div at bounding box center [101, 372] width 24 height 186
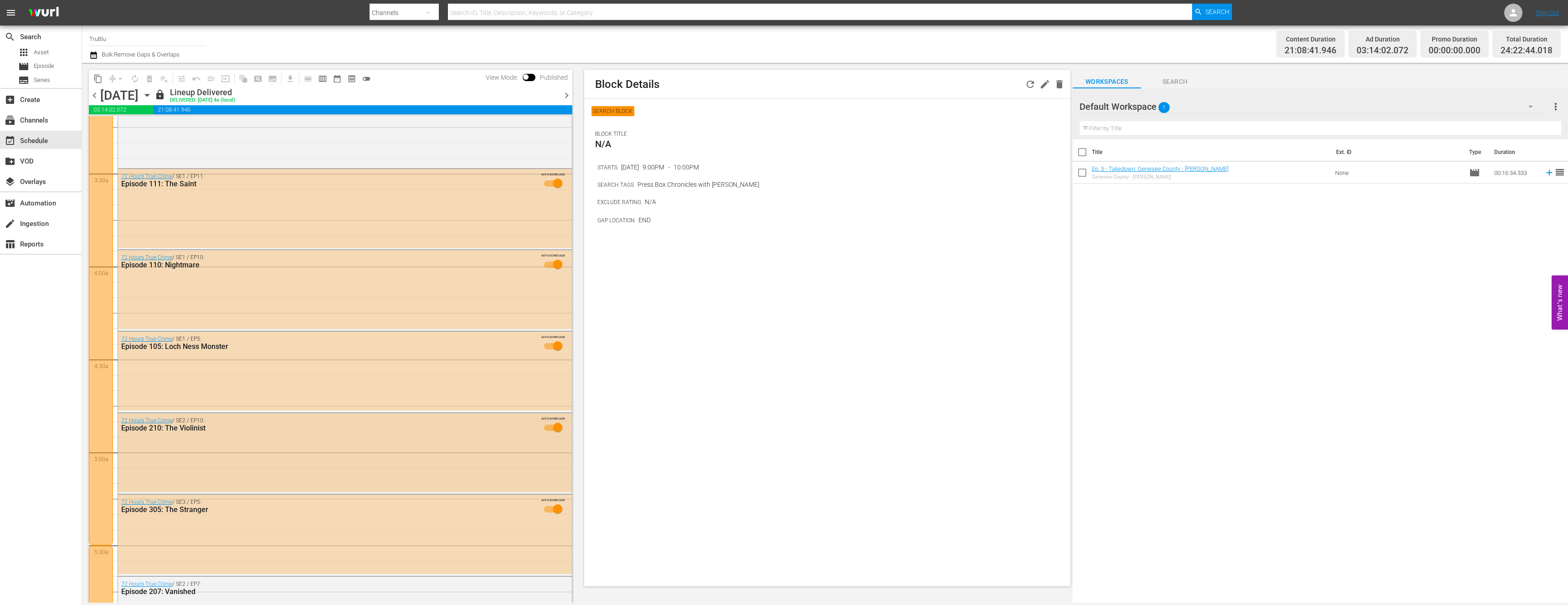
scroll to position [0, 0]
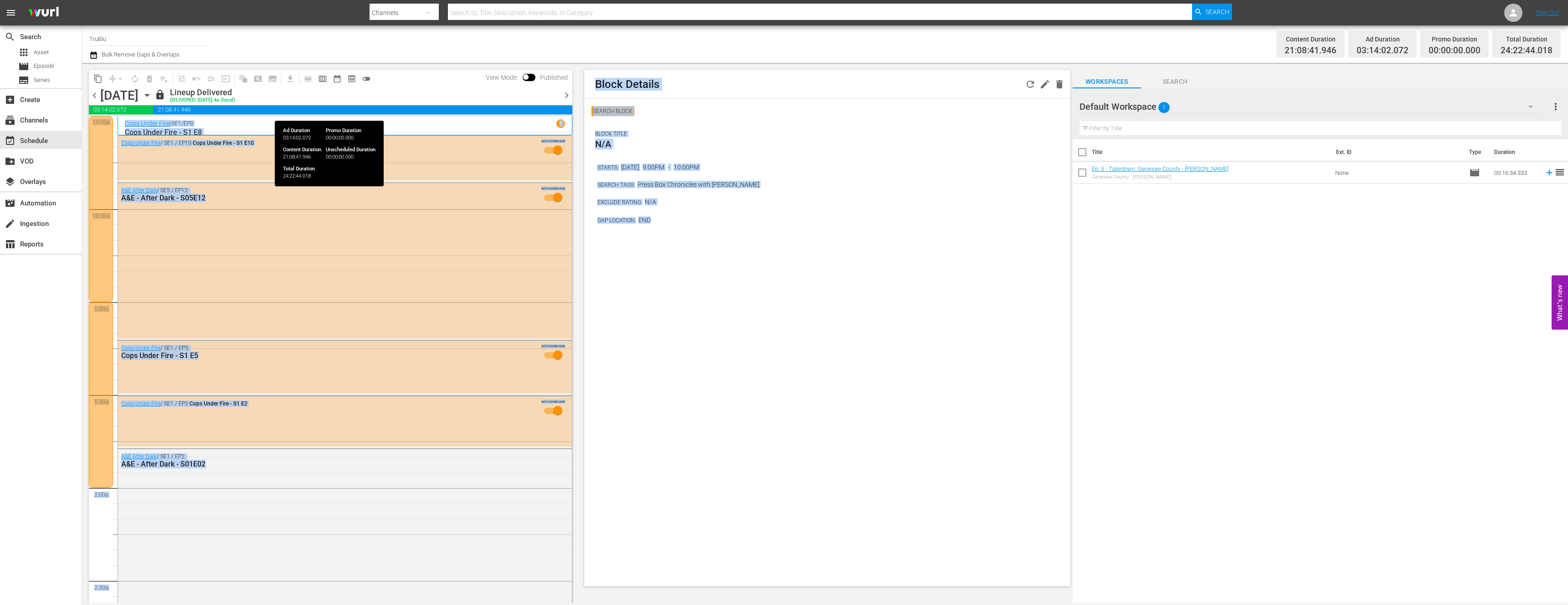
drag, startPoint x: 656, startPoint y: 234, endPoint x: 568, endPoint y: 110, distance: 152.1
click at [567, 109] on div "content_copy compress arrow_drop_down autorenew_outlined delete_forever_outline…" at bounding box center [825, 332] width 1486 height 540
click at [715, 263] on div "Block Details SEARCH BLOCK BLOCK TITLE N/A STARTS [DATE] 9:00PM - 10:00PM SEARC…" at bounding box center [827, 328] width 486 height 517
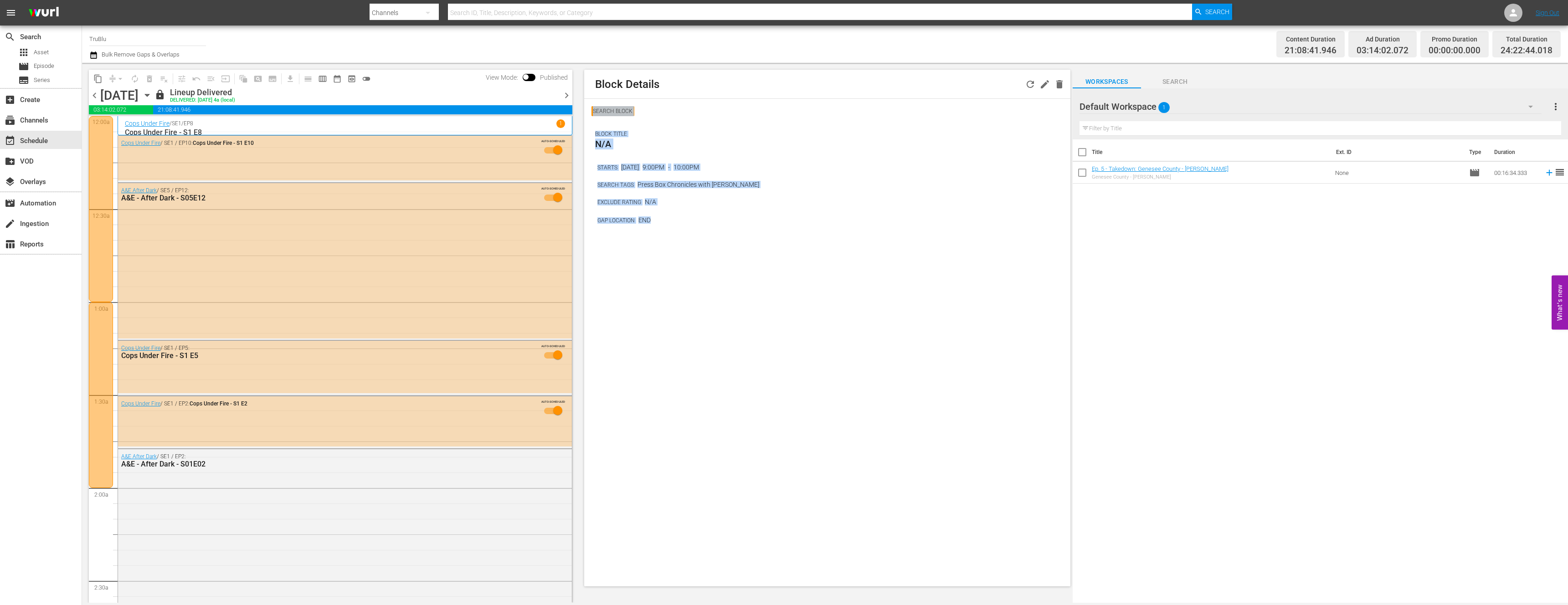
drag, startPoint x: 672, startPoint y: 254, endPoint x: 594, endPoint y: 107, distance: 166.4
click at [594, 107] on div "Block Details SEARCH BLOCK BLOCK TITLE N/A STARTS [DATE] 9:00PM - 10:00PM SEARC…" at bounding box center [827, 328] width 486 height 517
click at [676, 269] on div "Block Details SEARCH BLOCK BLOCK TITLE N/A STARTS [DATE] 9:00PM - 10:00PM SEARC…" at bounding box center [827, 328] width 486 height 517
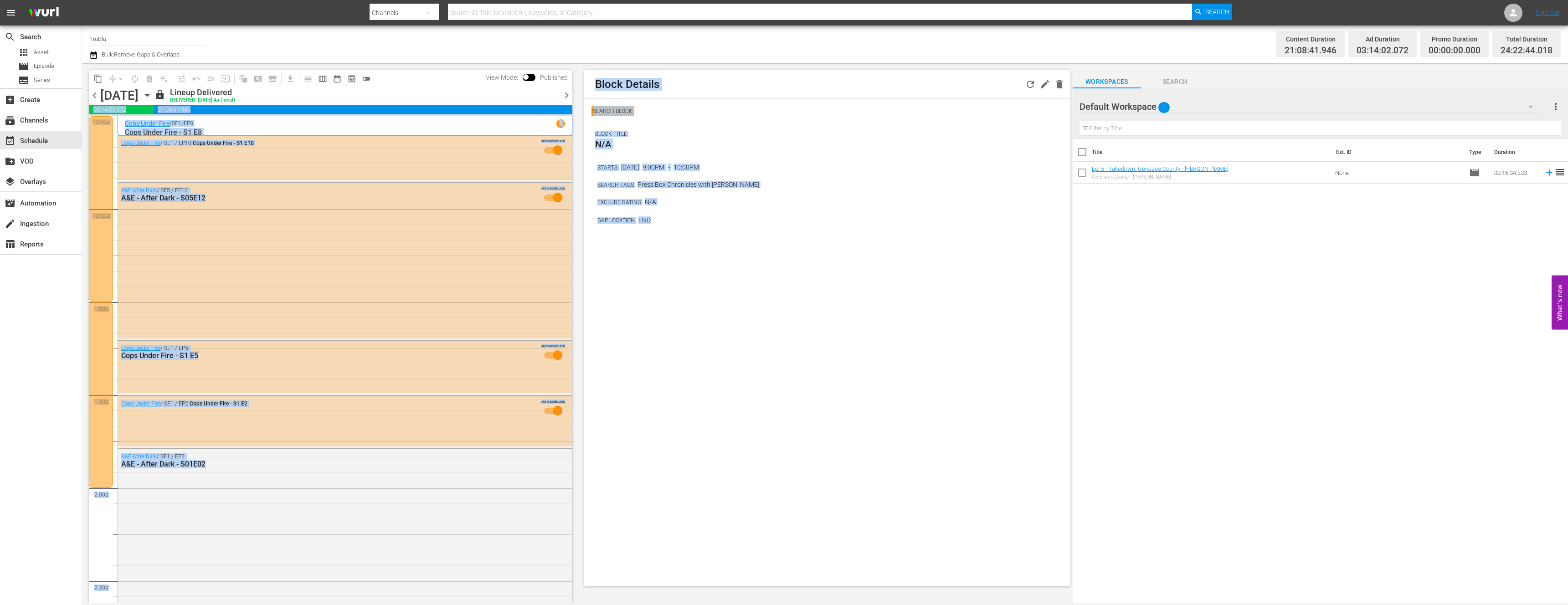
drag, startPoint x: 661, startPoint y: 239, endPoint x: 575, endPoint y: 101, distance: 162.6
click at [575, 101] on div "content_copy compress arrow_drop_down autorenew_outlined delete_forever_outline…" at bounding box center [825, 332] width 1486 height 540
click at [656, 227] on div "SEARCH BLOCK BLOCK TITLE N/A STARTS [DATE] 9:00PM - 10:00PM SEARCH TAGS Press B…" at bounding box center [827, 166] width 486 height 134
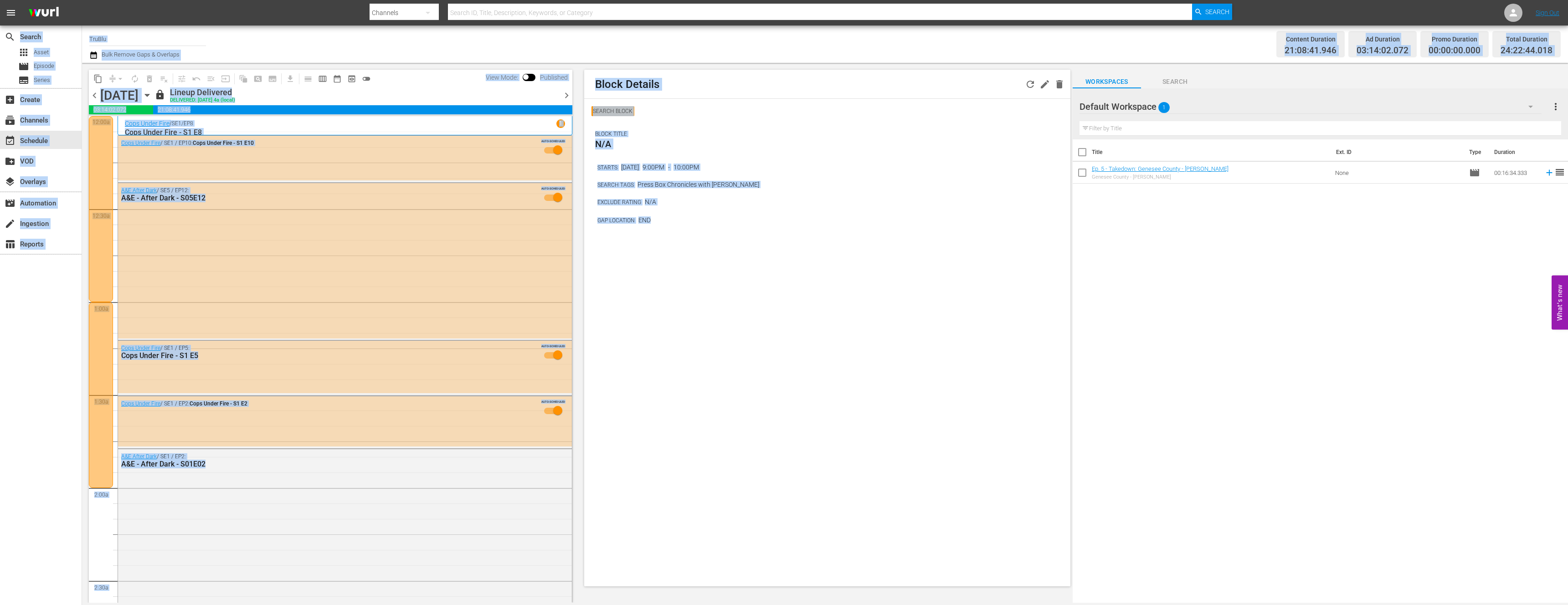
drag, startPoint x: 658, startPoint y: 241, endPoint x: 335, endPoint y: 129, distance: 341.9
click at [1, 0] on html "menu Search By Channels Search ID, Title, Description, Keywords, or Category Se…" at bounding box center [784, 302] width 1568 height 605
click at [737, 312] on div "Block Details SEARCH BLOCK BLOCK TITLE N/A STARTS [DATE] 9:00PM - 10:00PM SEARC…" at bounding box center [827, 328] width 486 height 517
